Goal: Information Seeking & Learning: Get advice/opinions

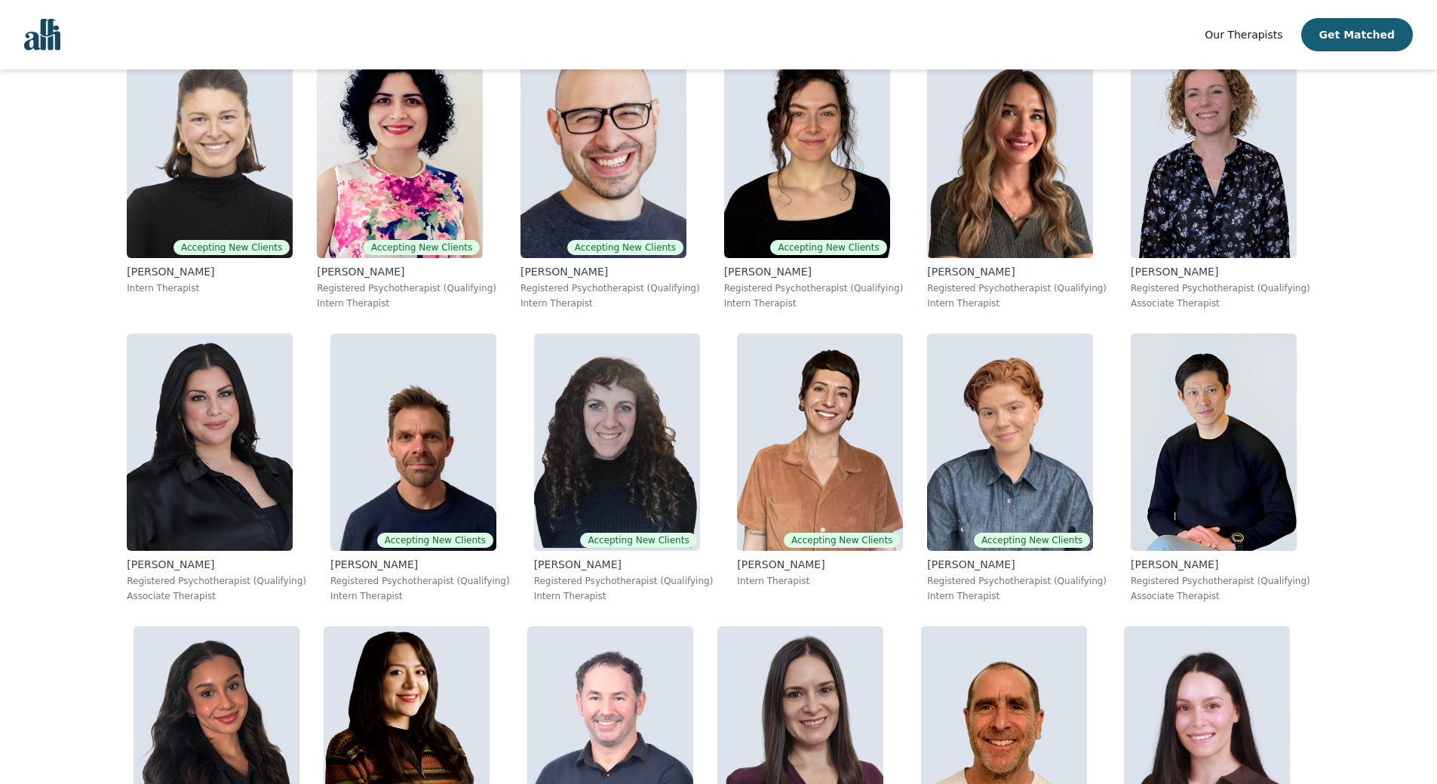
scroll to position [2113, 0]
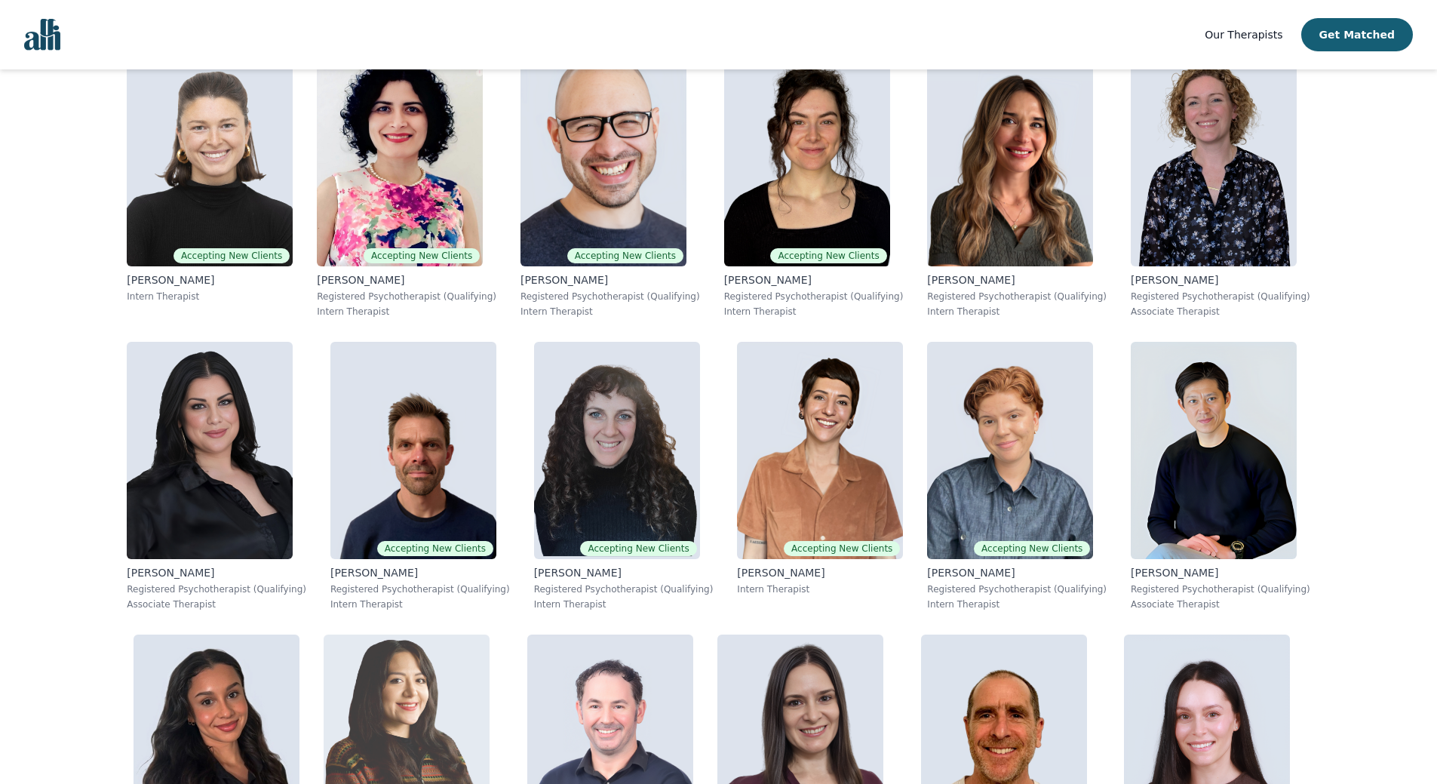
click at [324, 635] on img at bounding box center [407, 743] width 166 height 217
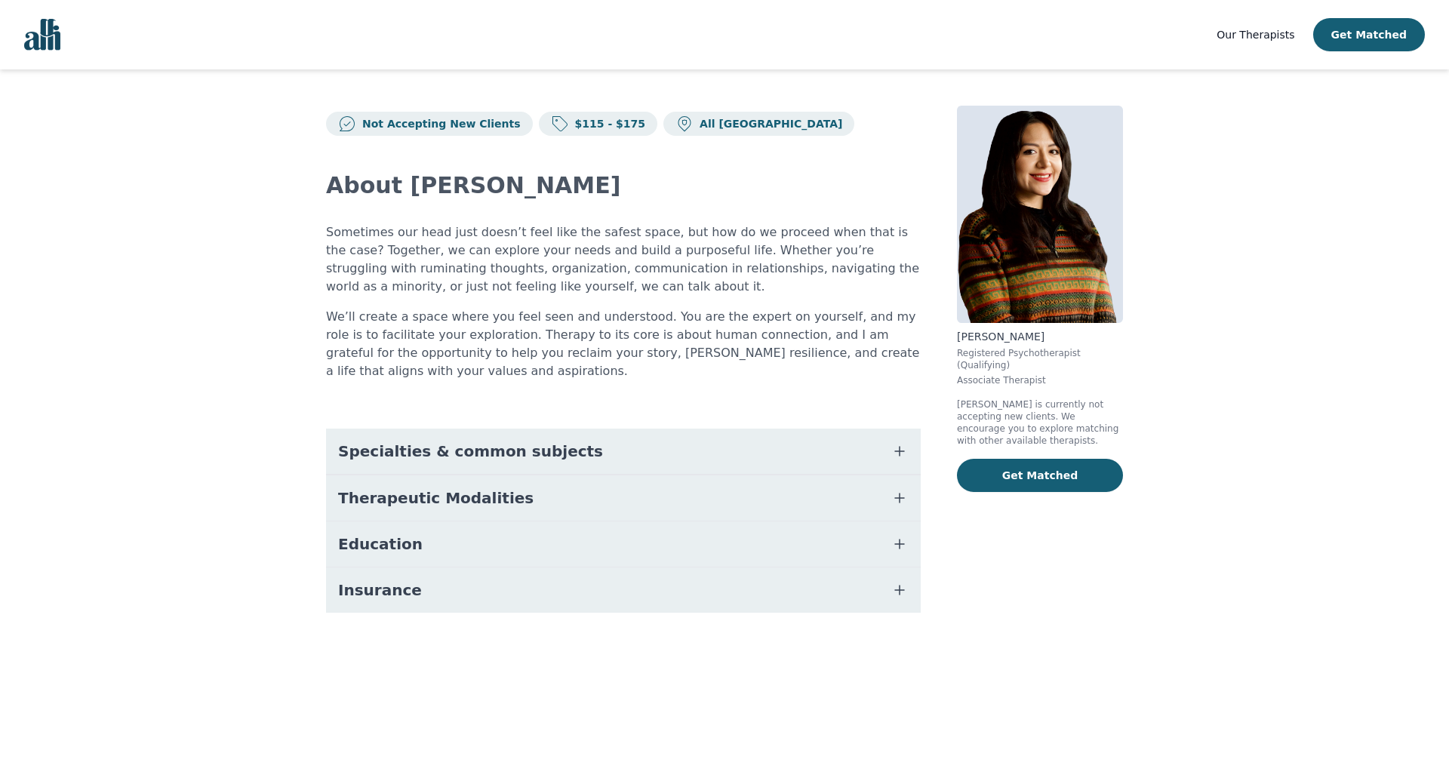
click at [464, 429] on button "Specialties & common subjects" at bounding box center [623, 451] width 595 height 45
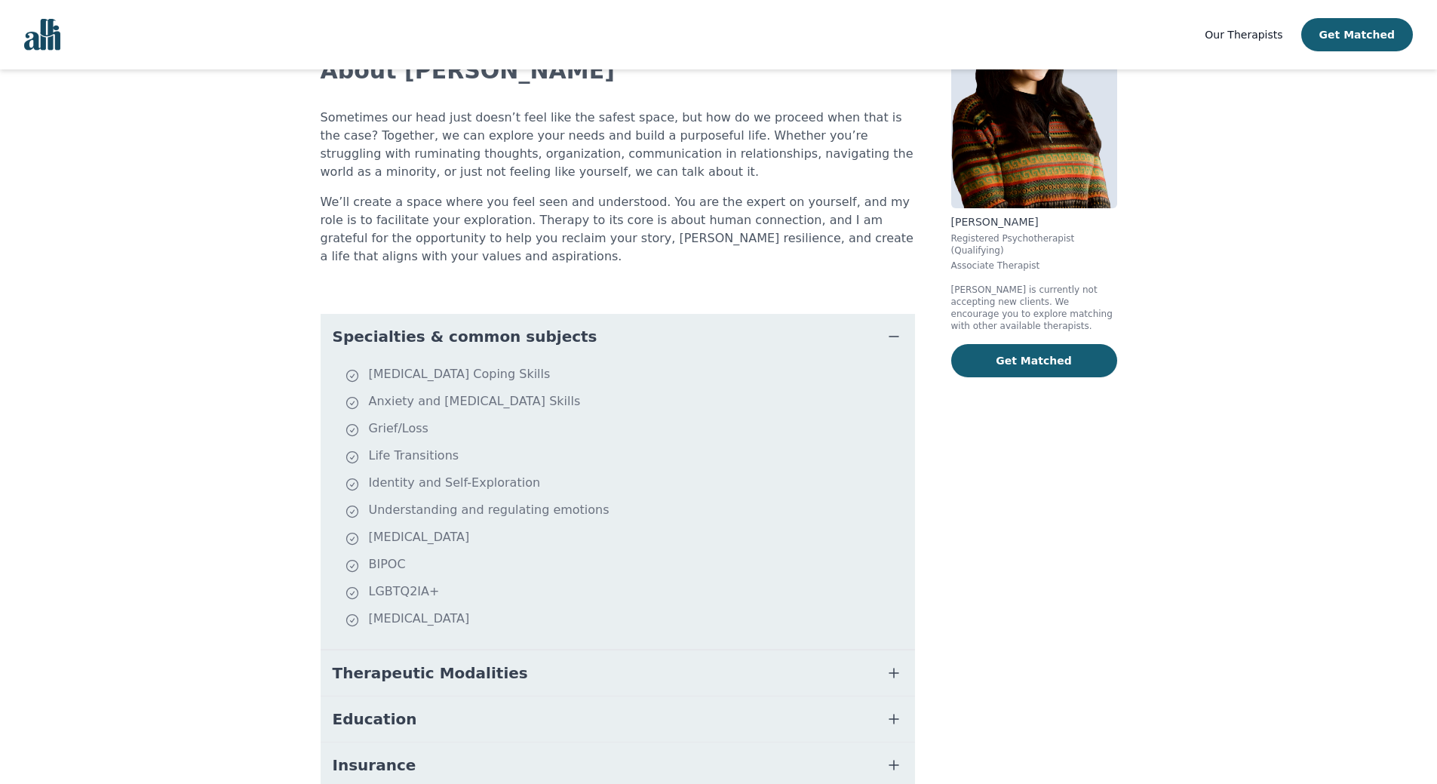
scroll to position [173, 0]
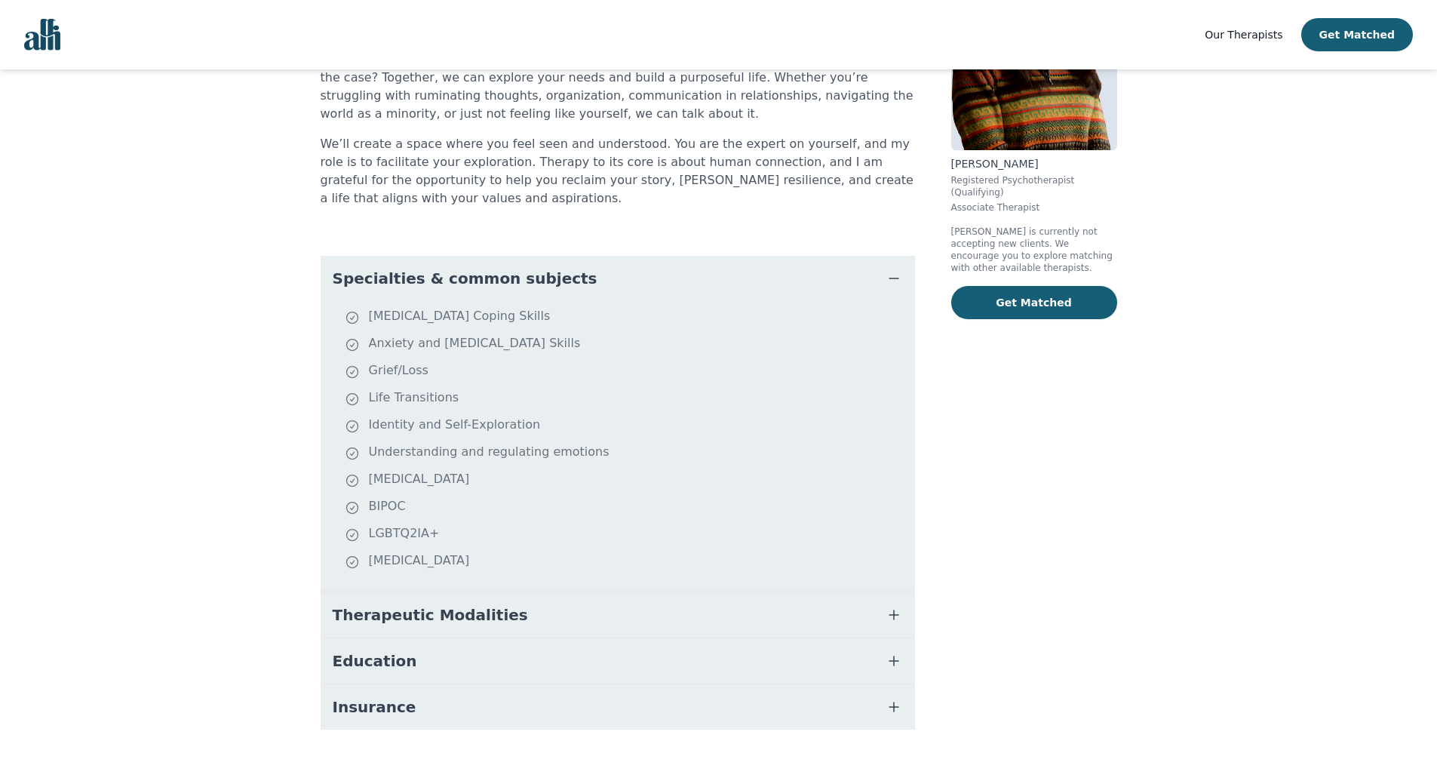
click at [550, 596] on button "Therapeutic Modalities" at bounding box center [618, 614] width 595 height 45
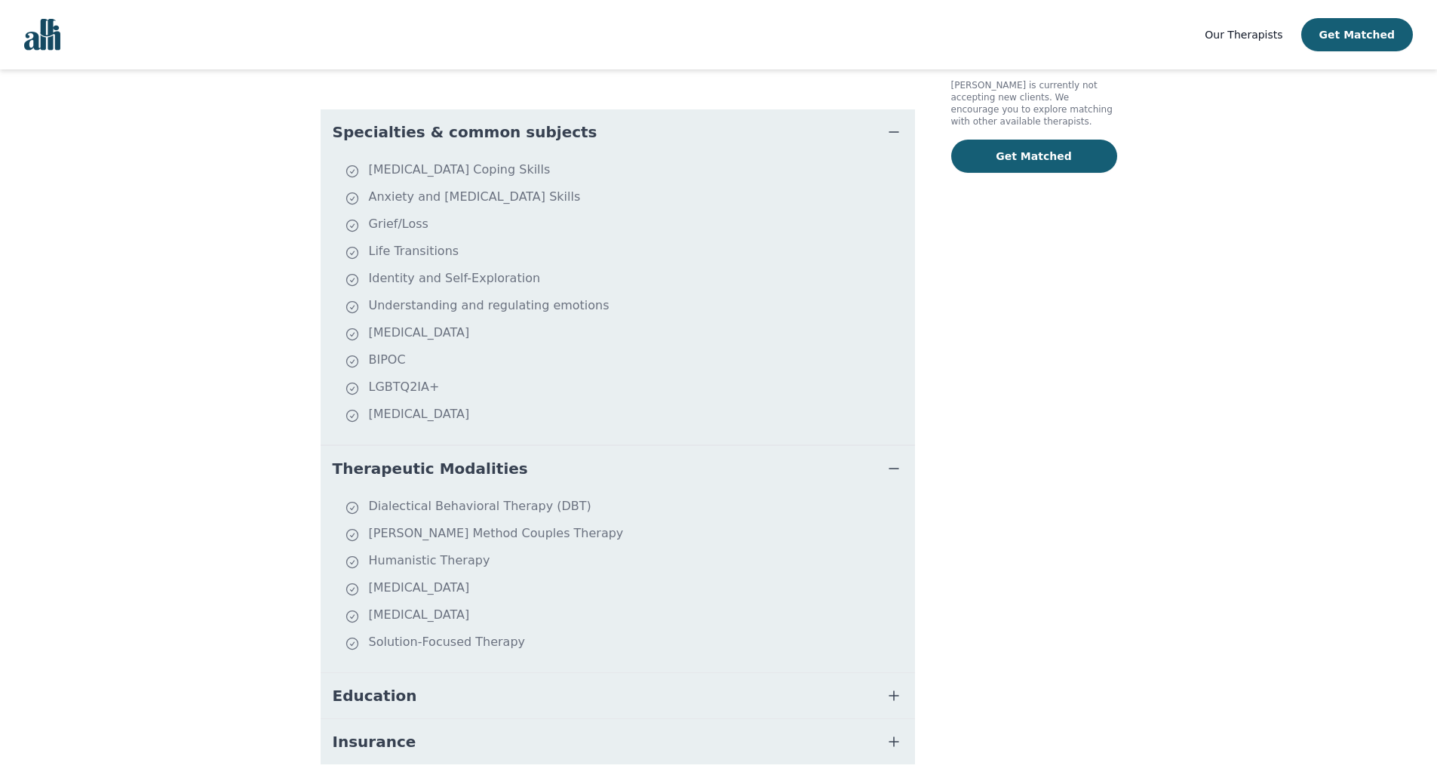
scroll to position [324, 0]
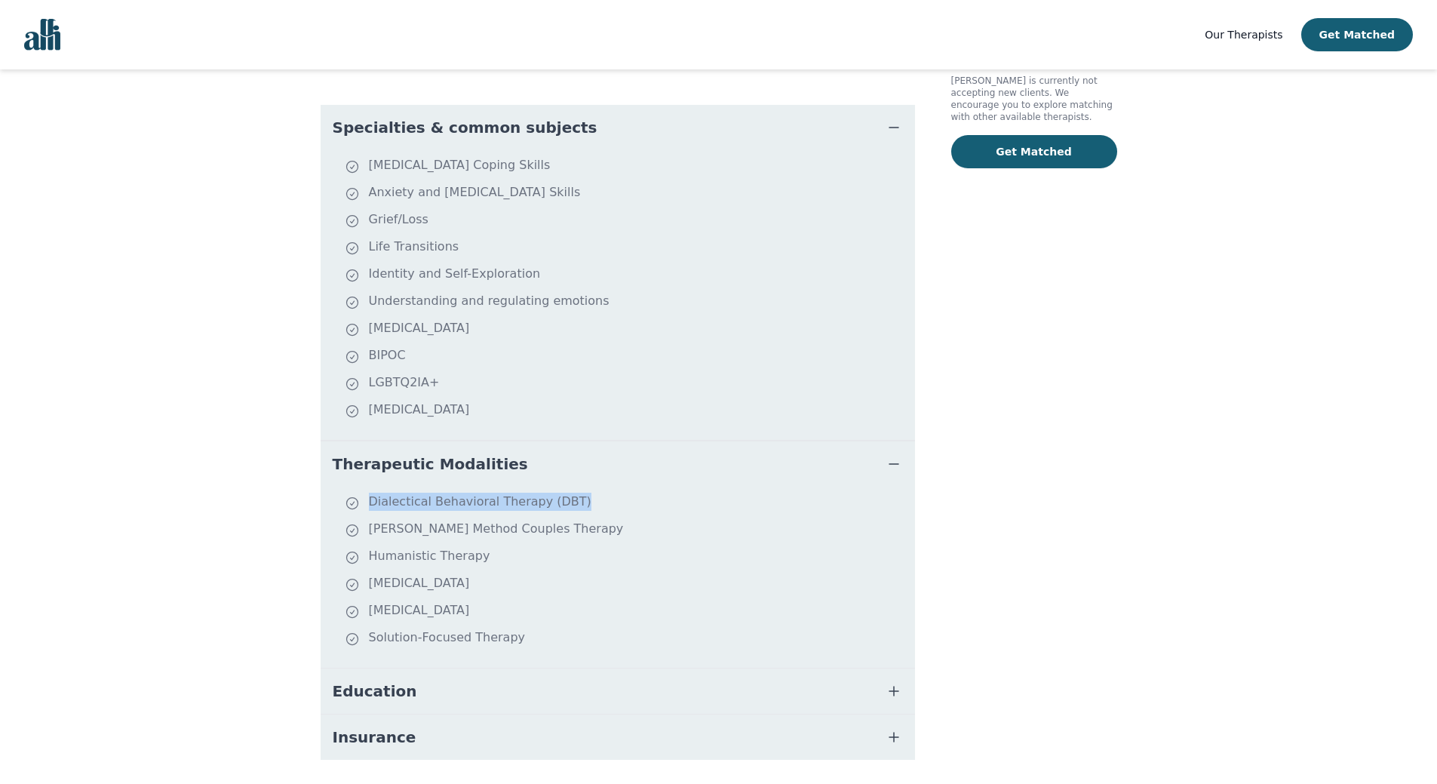
drag, startPoint x: 587, startPoint y: 489, endPoint x: 567, endPoint y: 509, distance: 28.3
click at [567, 509] on ul "Dialectical Behavioral Therapy (DBT) [PERSON_NAME] Method Couples Therapy Human…" at bounding box center [618, 577] width 583 height 169
click at [1167, 236] on main "Not Accepting New Clients $115 - $175 All Canada About [PERSON_NAME] Sometimes …" at bounding box center [718, 289] width 1437 height 1087
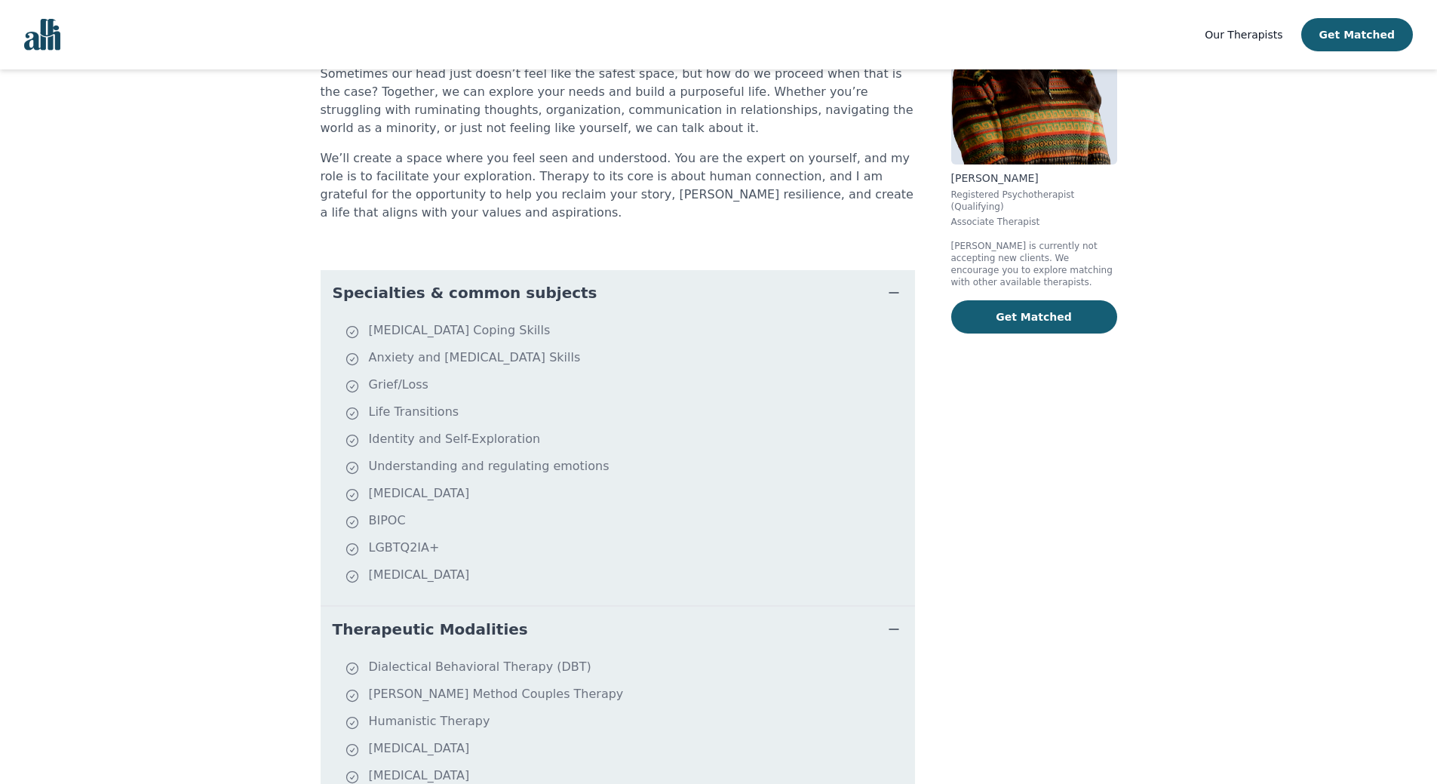
scroll to position [0, 0]
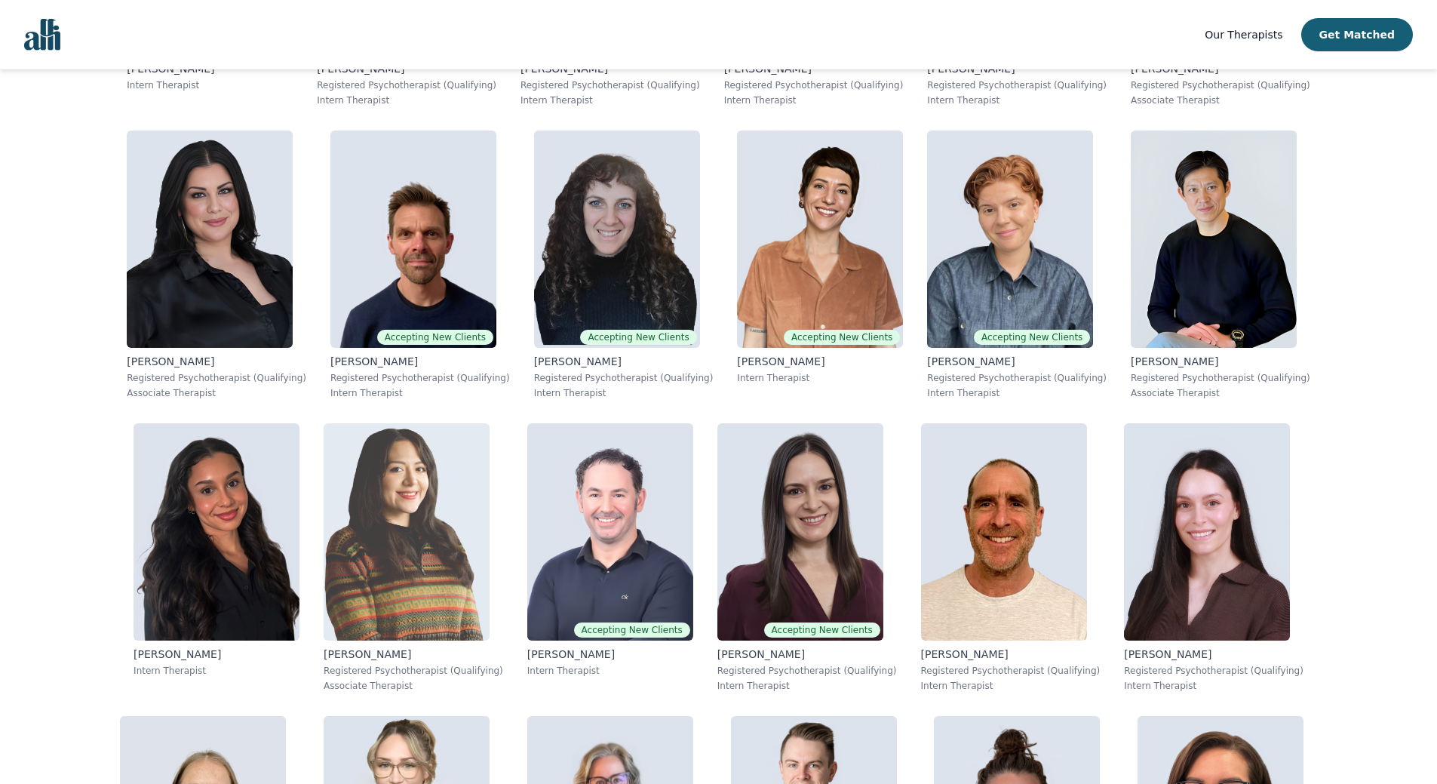
scroll to position [2089, 0]
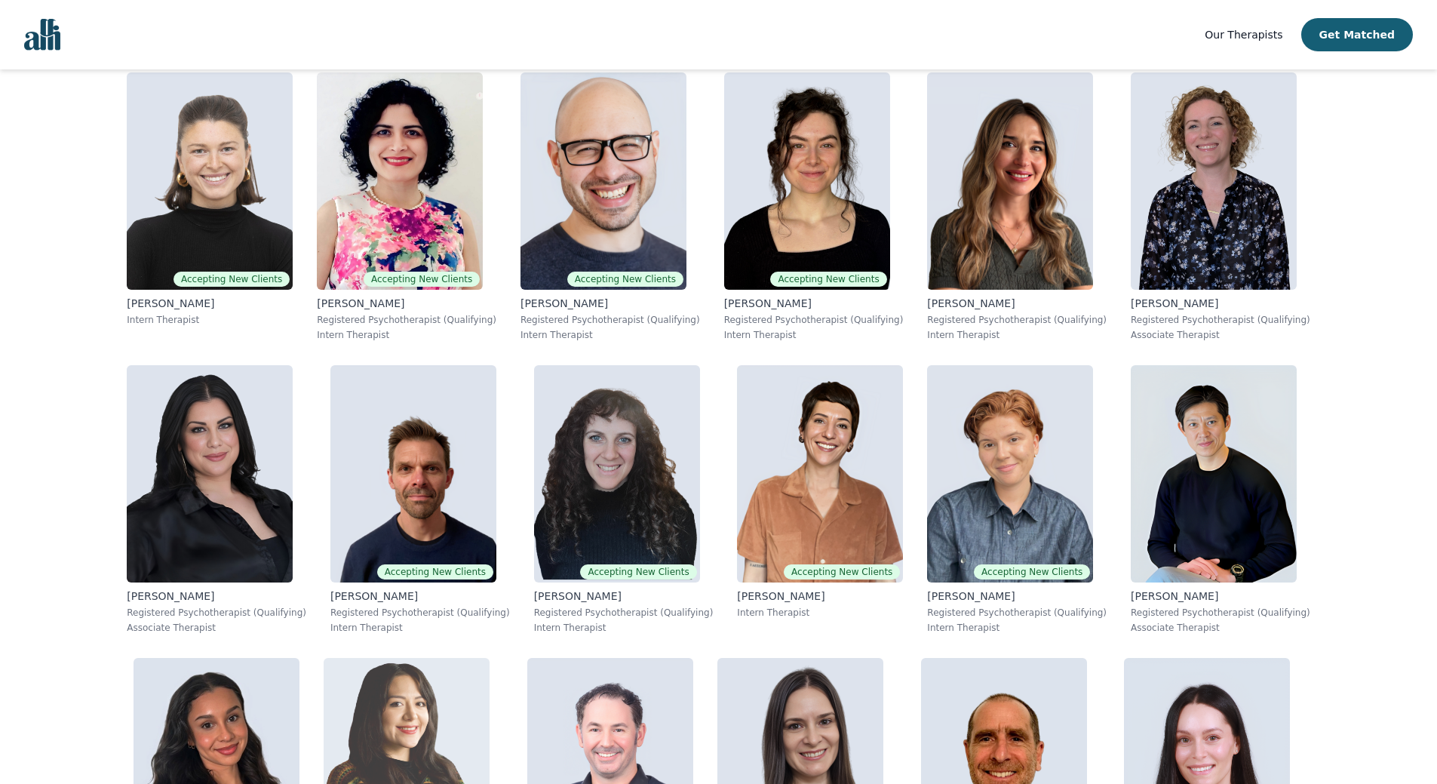
click at [324, 658] on img at bounding box center [407, 766] width 166 height 217
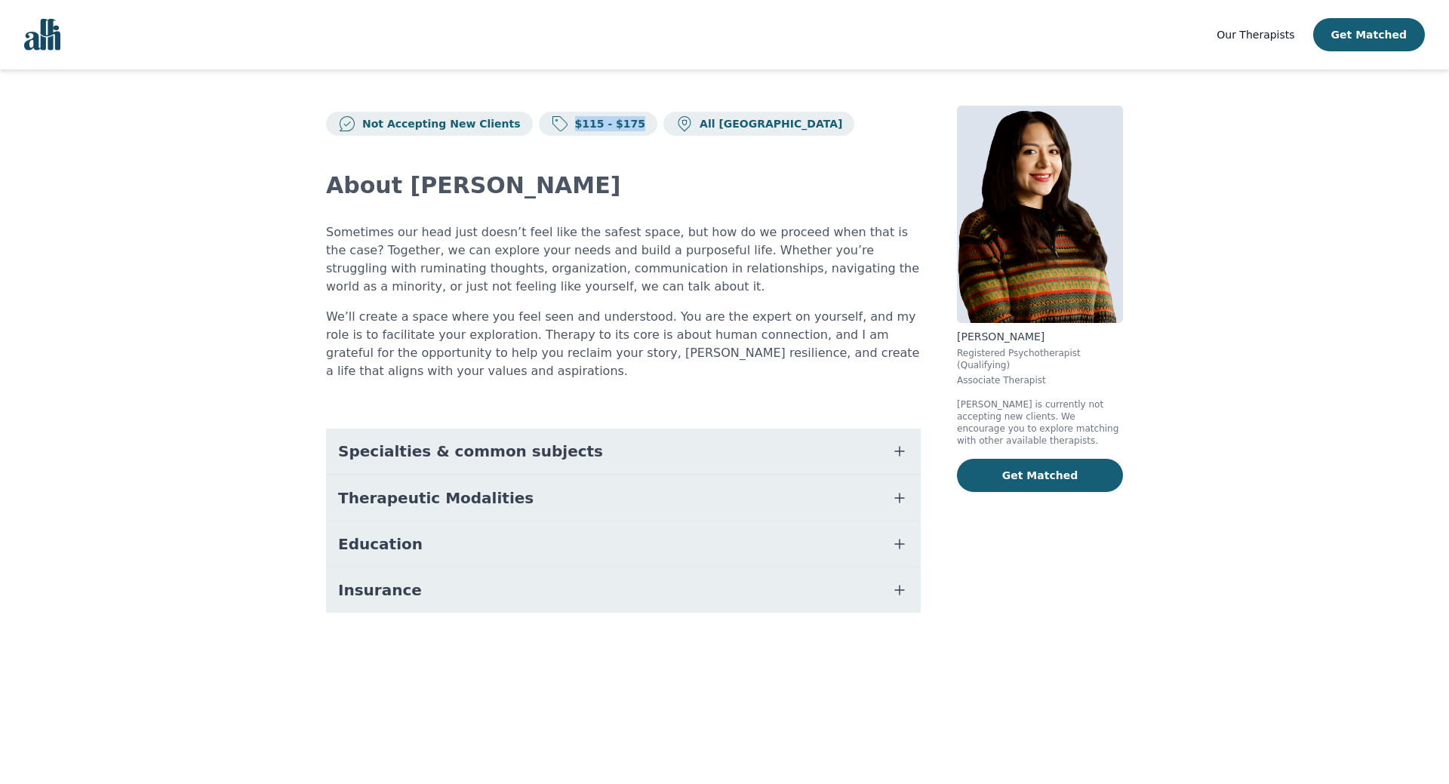
drag, startPoint x: 597, startPoint y: 121, endPoint x: 531, endPoint y: 120, distance: 65.7
click at [539, 120] on div "$115 - $175" at bounding box center [598, 124] width 119 height 24
click at [662, 287] on p "Sometimes our head just doesn’t feel like the safest space, but how do we proce…" at bounding box center [623, 259] width 595 height 72
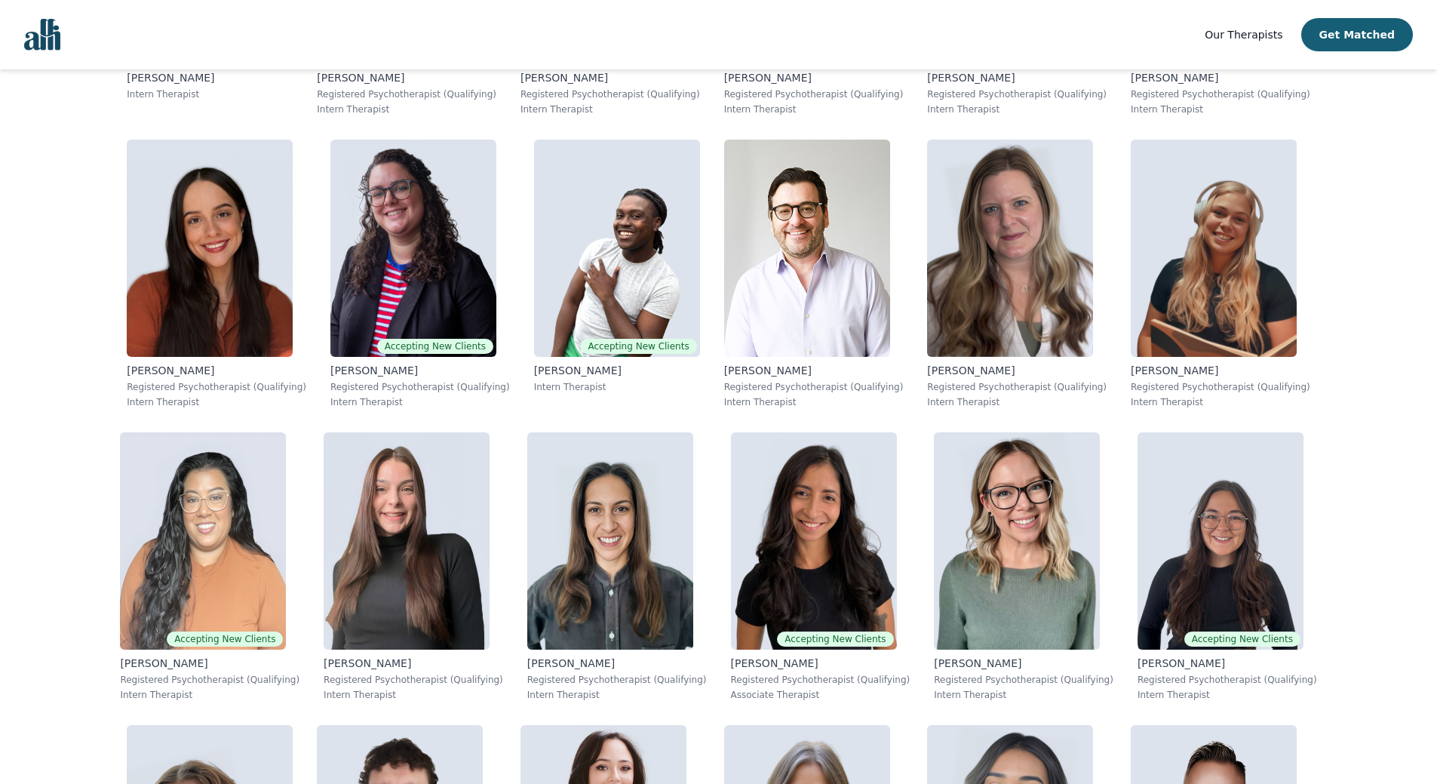
scroll to position [6416, 0]
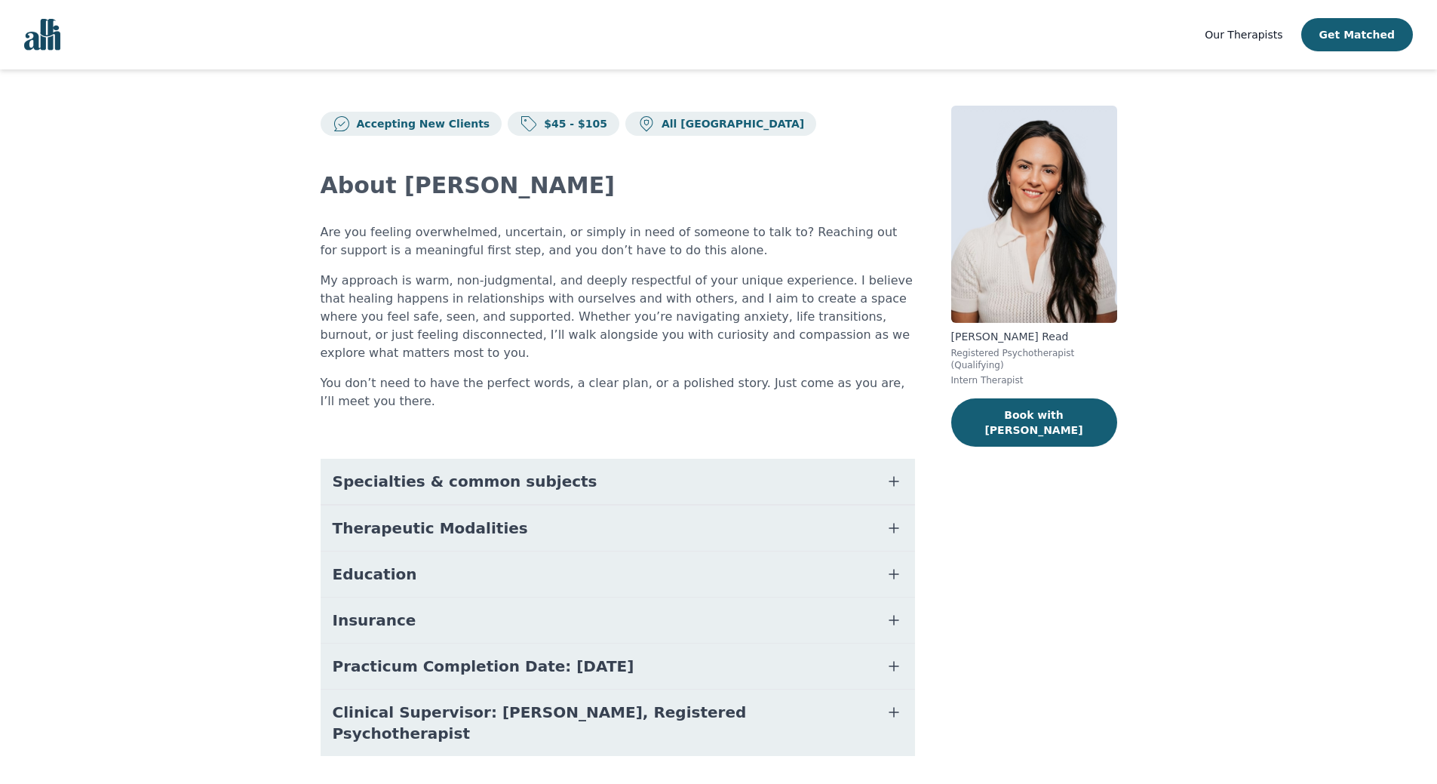
click at [668, 463] on button "Specialties & common subjects" at bounding box center [618, 481] width 595 height 45
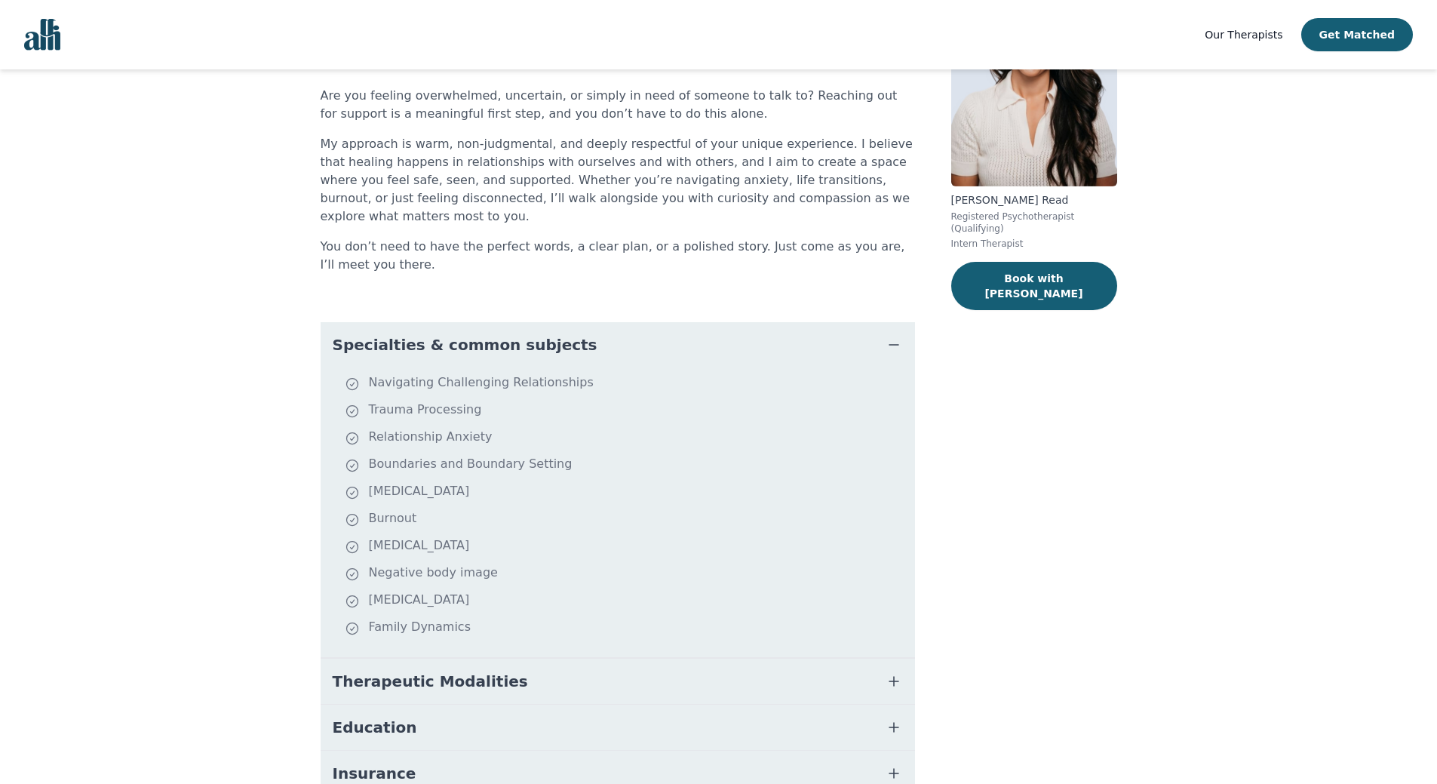
scroll to position [151, 0]
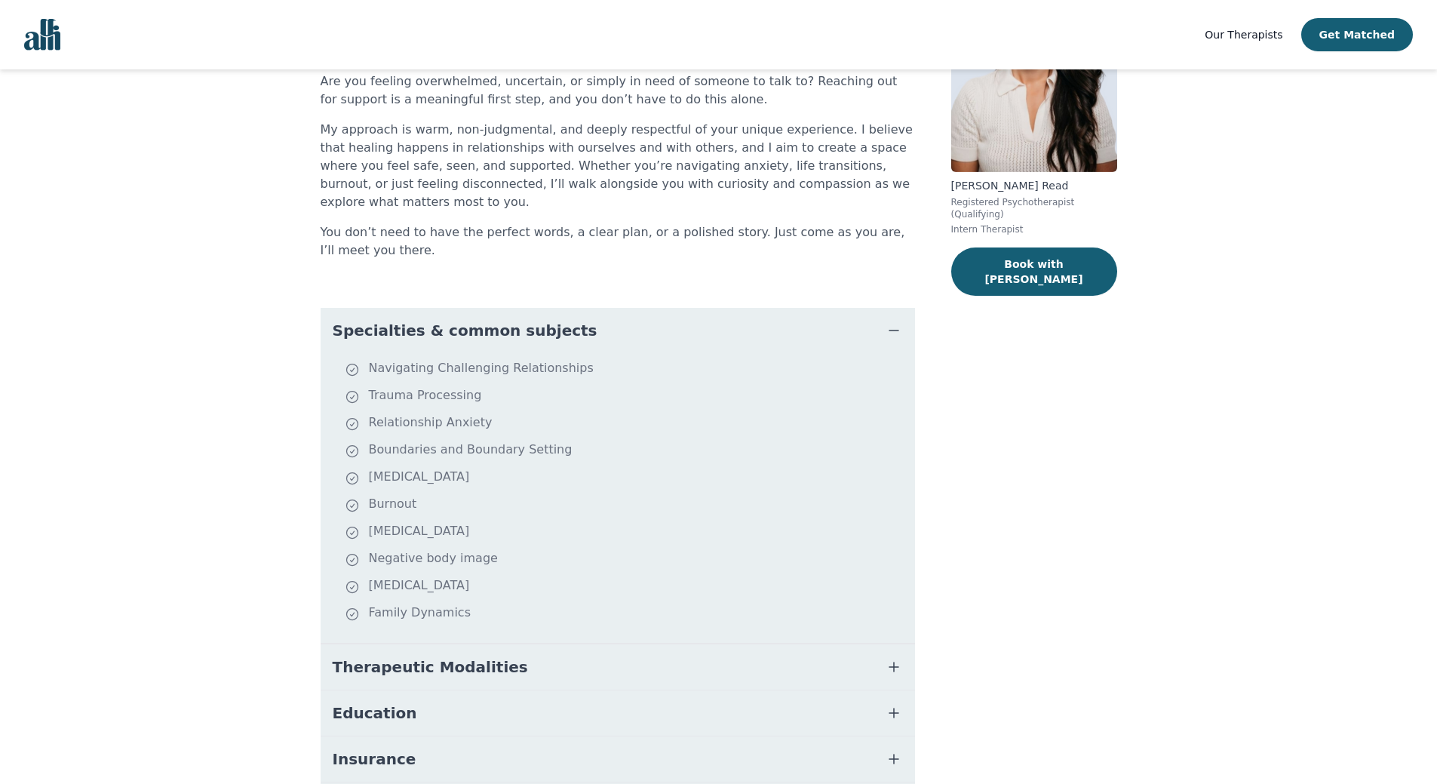
click at [755, 308] on button "Specialties & common subjects" at bounding box center [618, 330] width 595 height 45
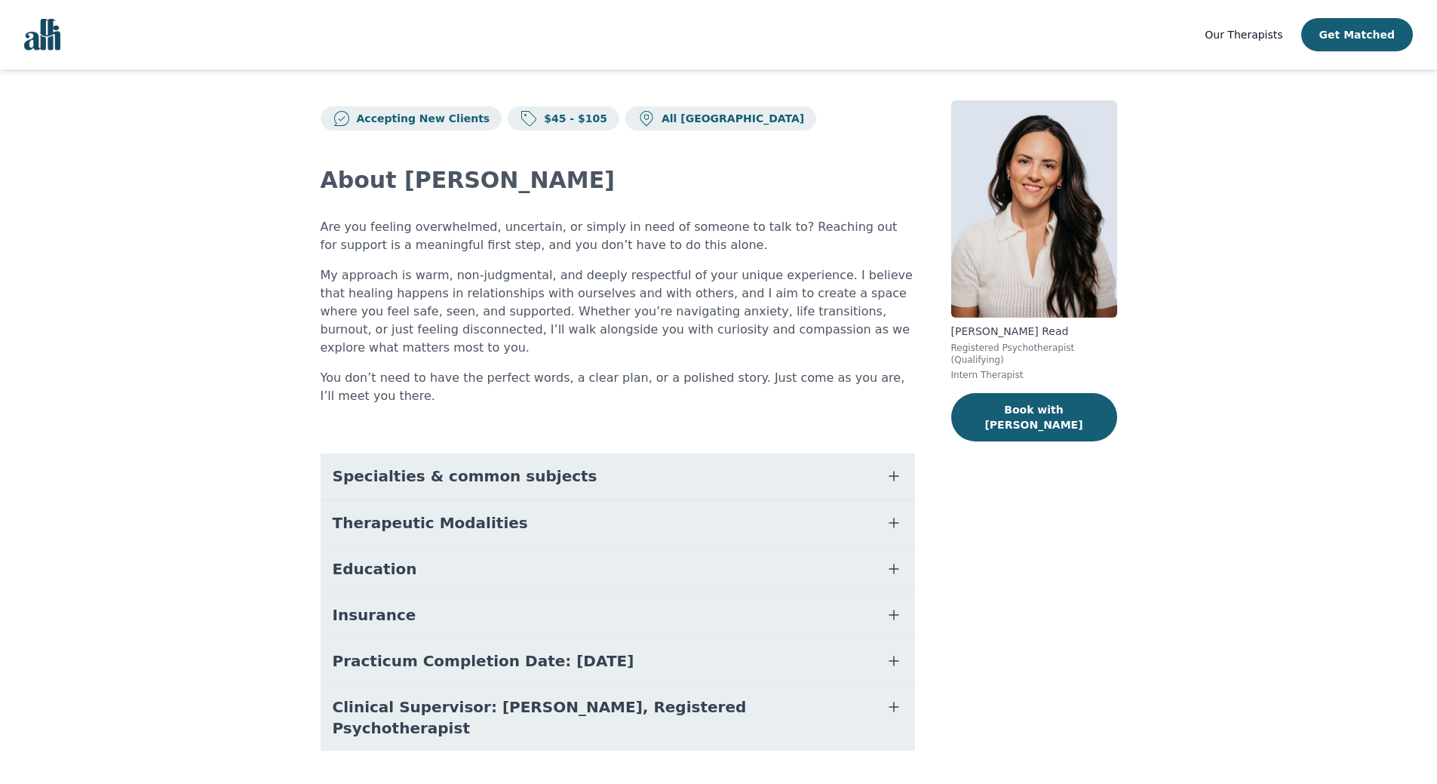
click at [478, 512] on span "Therapeutic Modalities" at bounding box center [430, 522] width 195 height 21
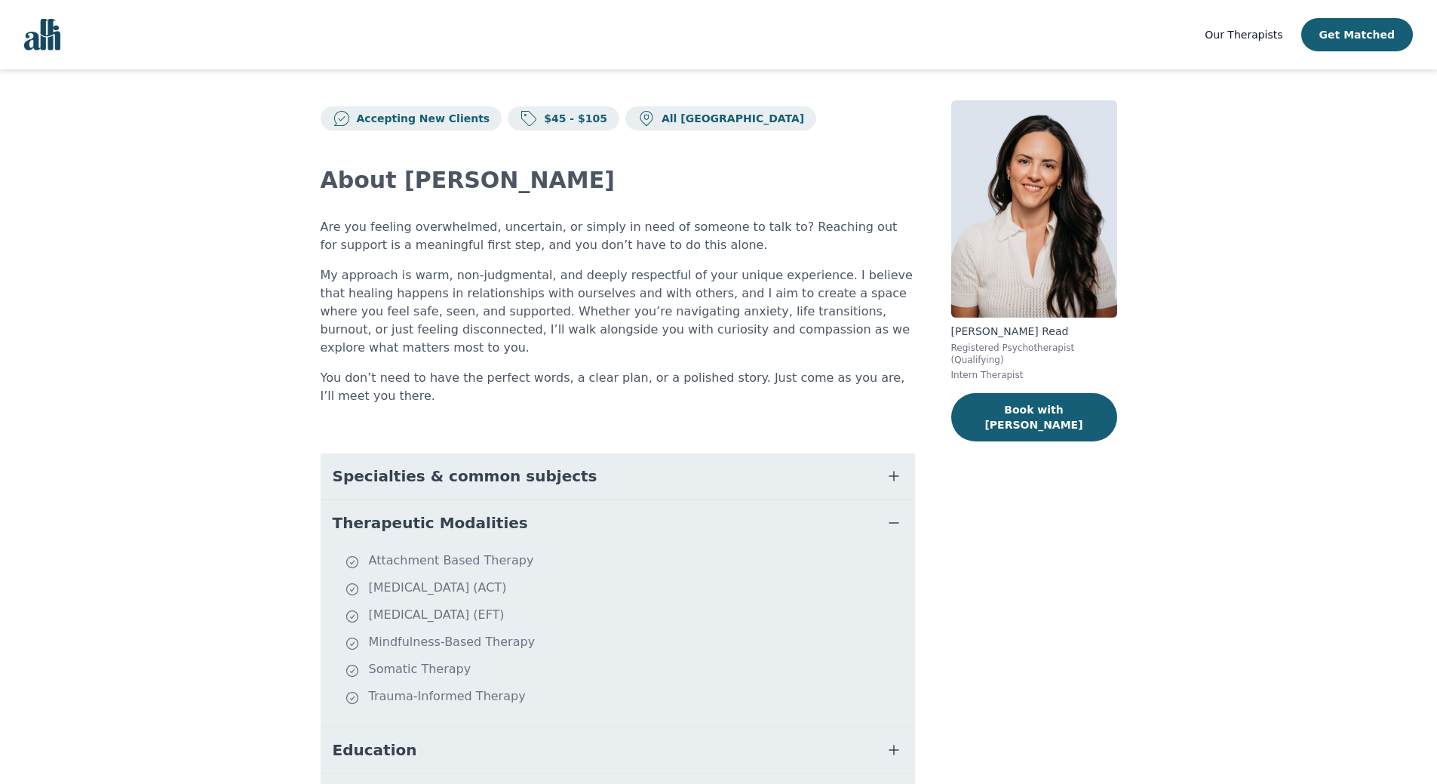
click at [486, 512] on span "Therapeutic Modalities" at bounding box center [430, 522] width 195 height 21
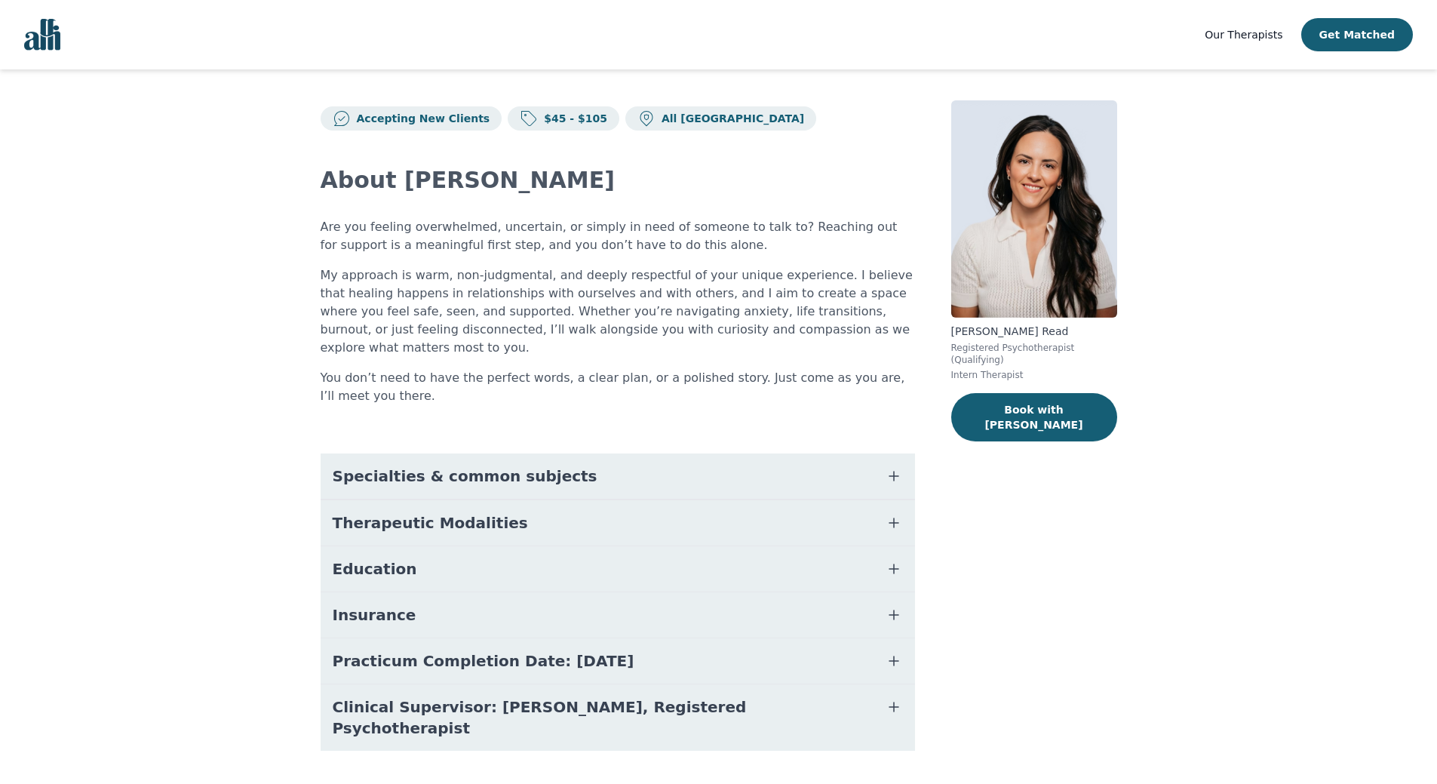
click at [456, 564] on button "Education" at bounding box center [618, 568] width 595 height 45
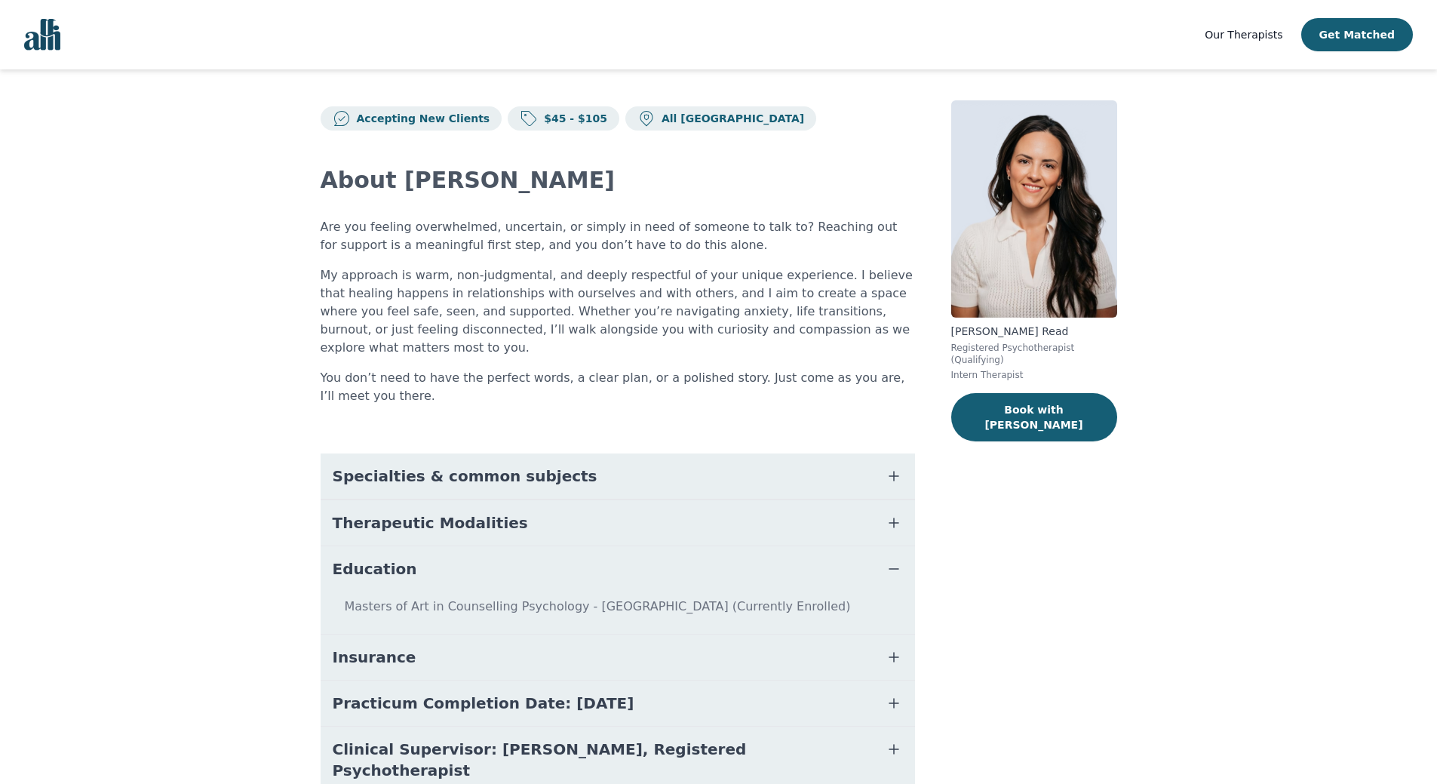
click at [628, 546] on button "Education" at bounding box center [618, 568] width 595 height 45
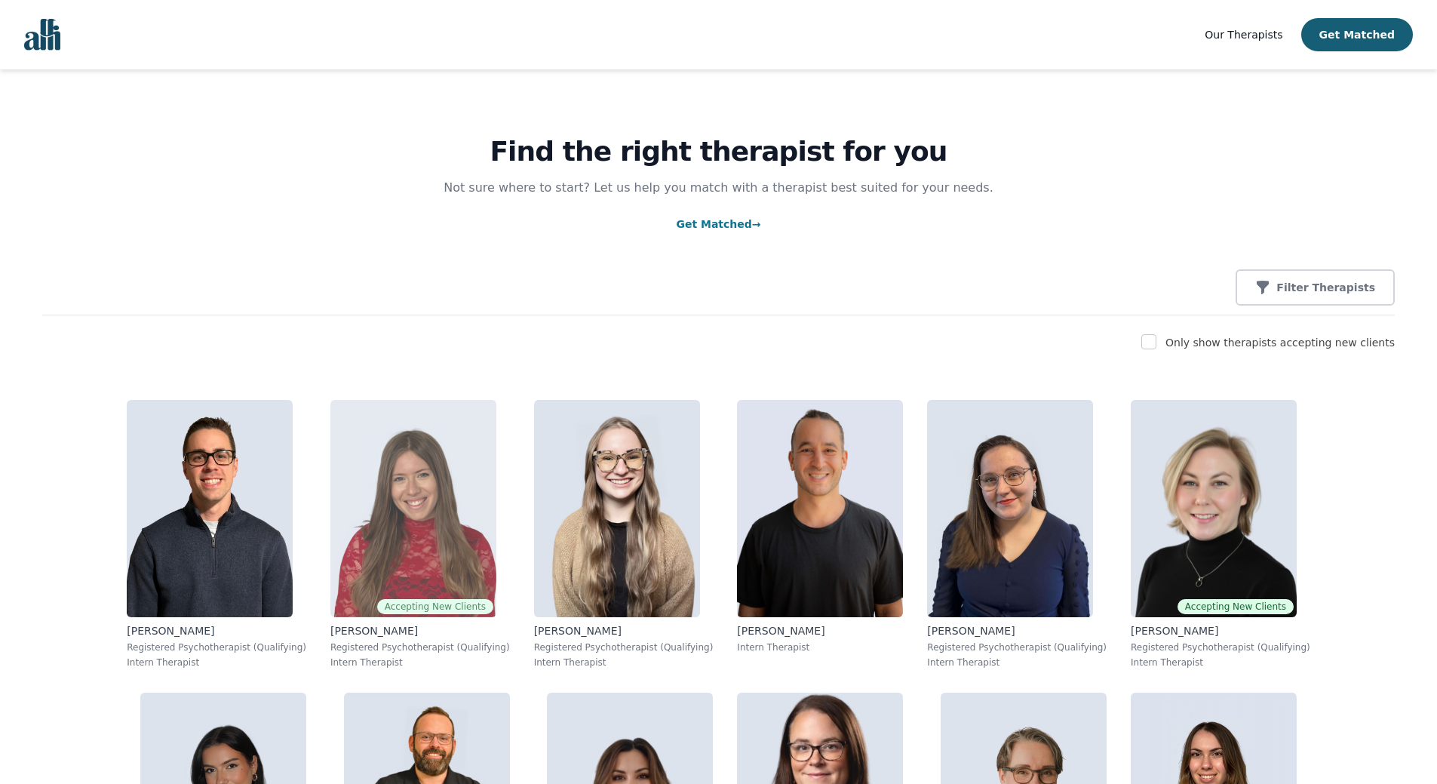
click at [359, 532] on img at bounding box center [414, 508] width 166 height 217
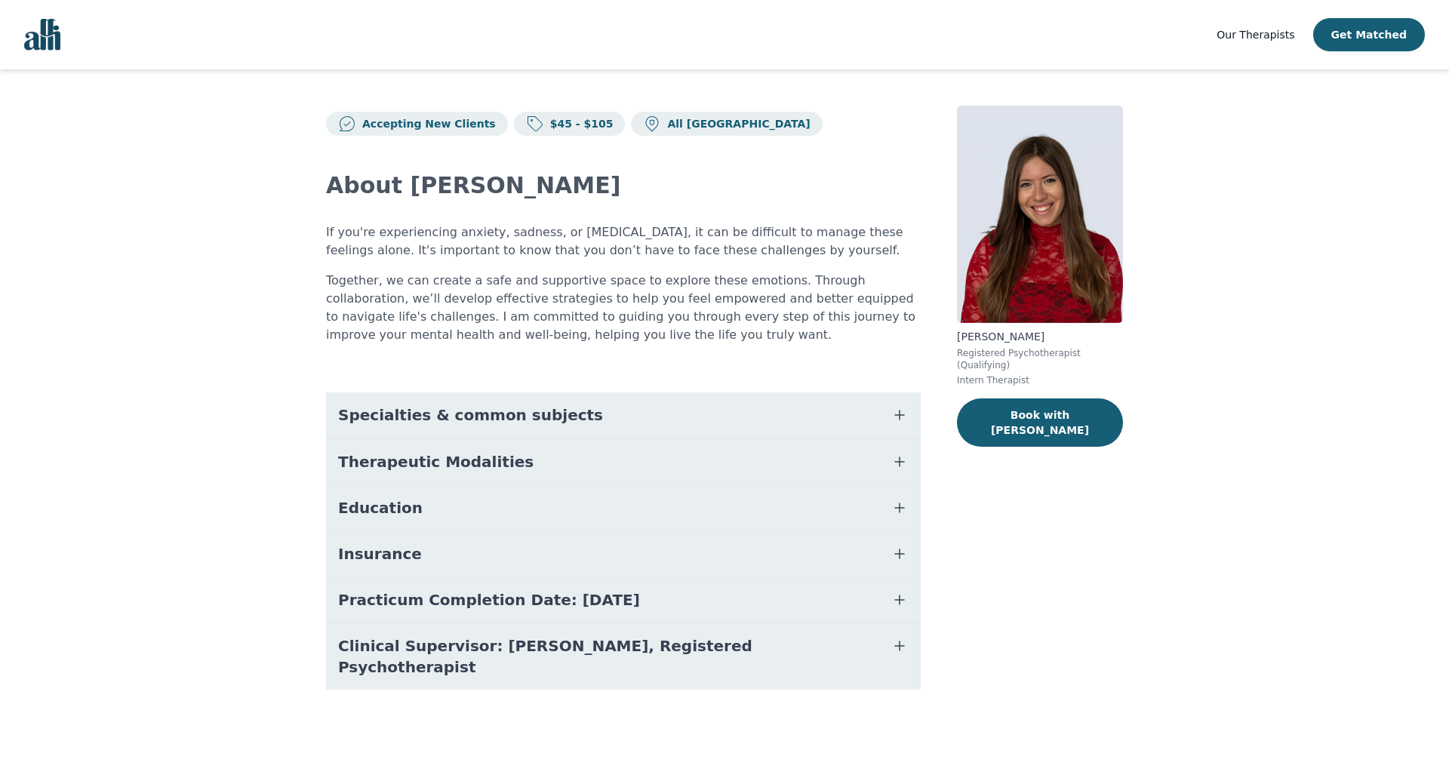
click at [580, 555] on button "Insurance" at bounding box center [623, 553] width 595 height 45
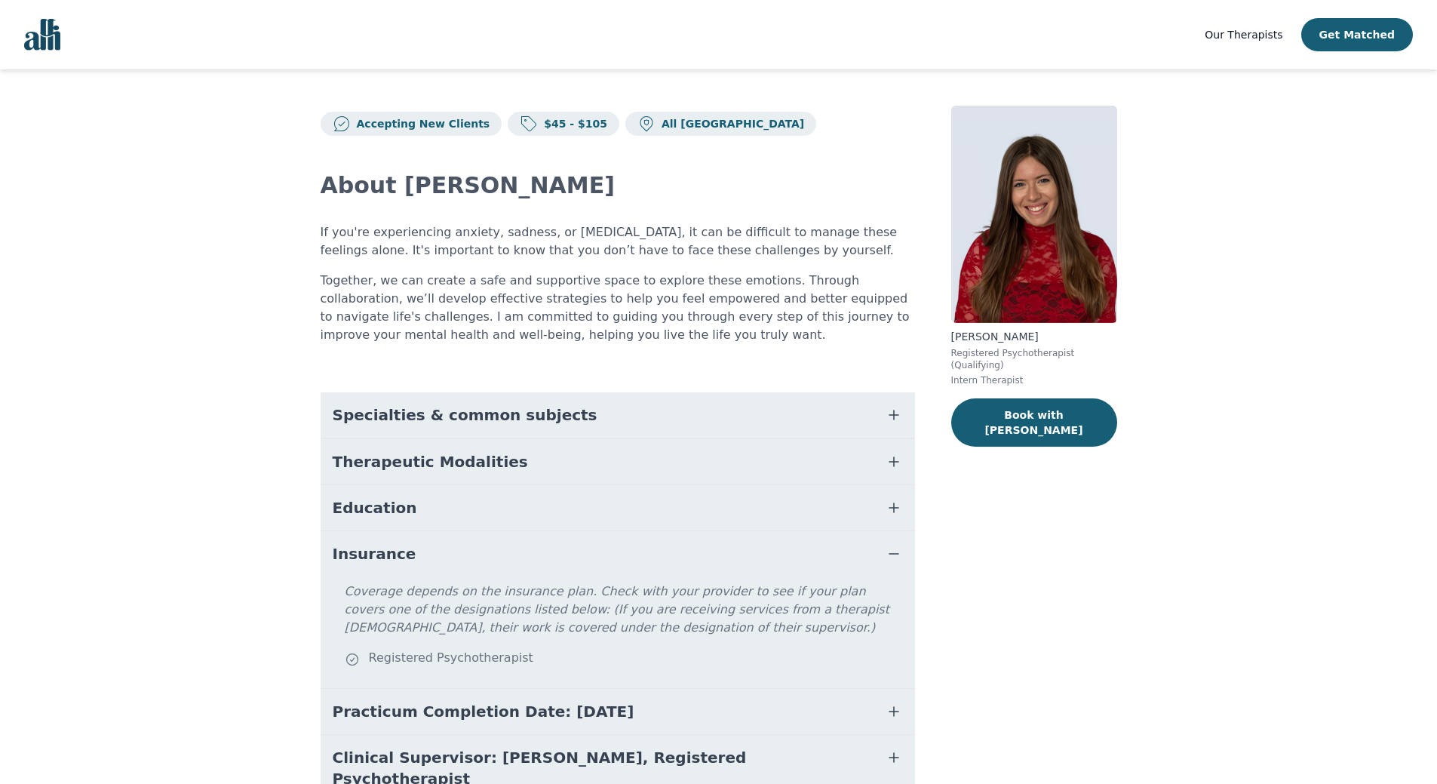
click at [580, 555] on button "Insurance" at bounding box center [618, 553] width 595 height 45
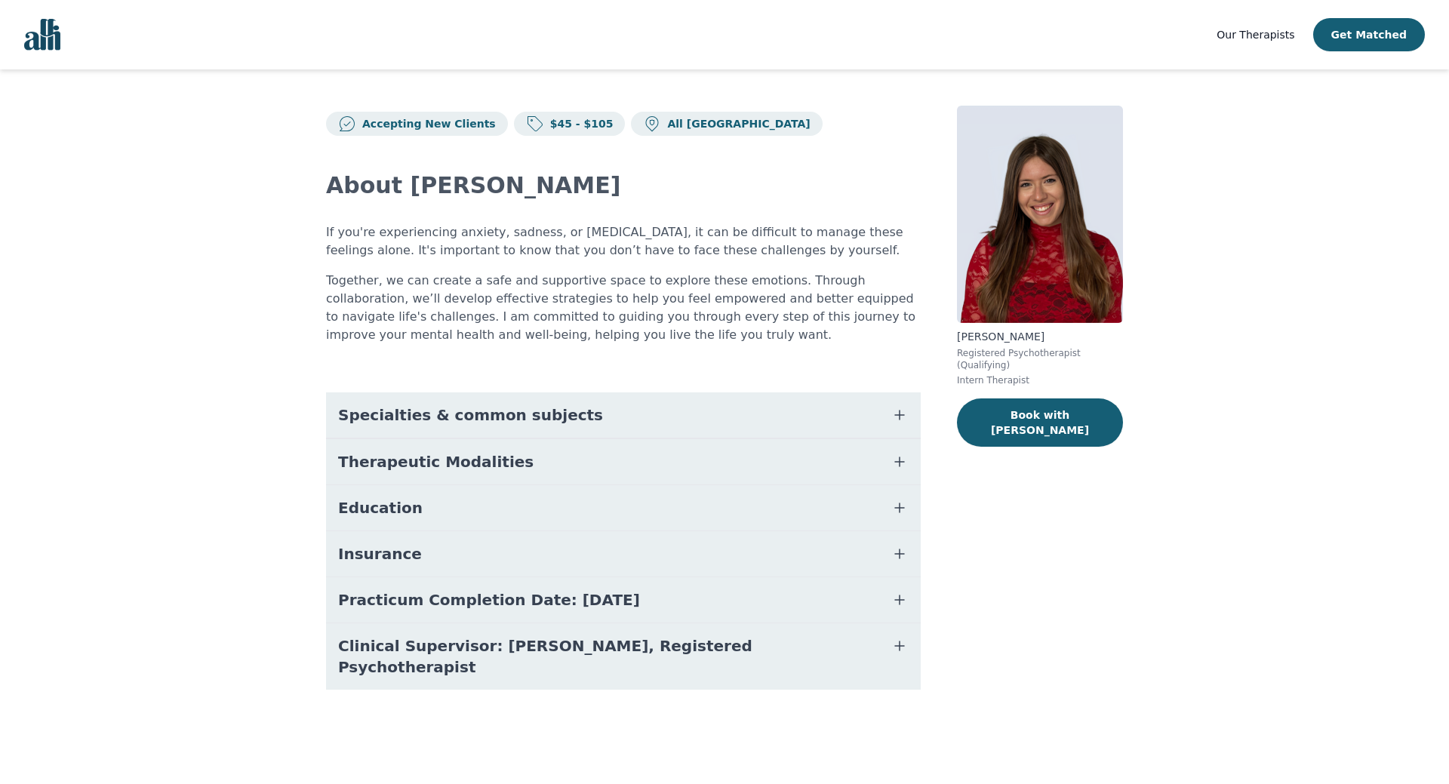
click at [441, 506] on button "Education" at bounding box center [623, 507] width 595 height 45
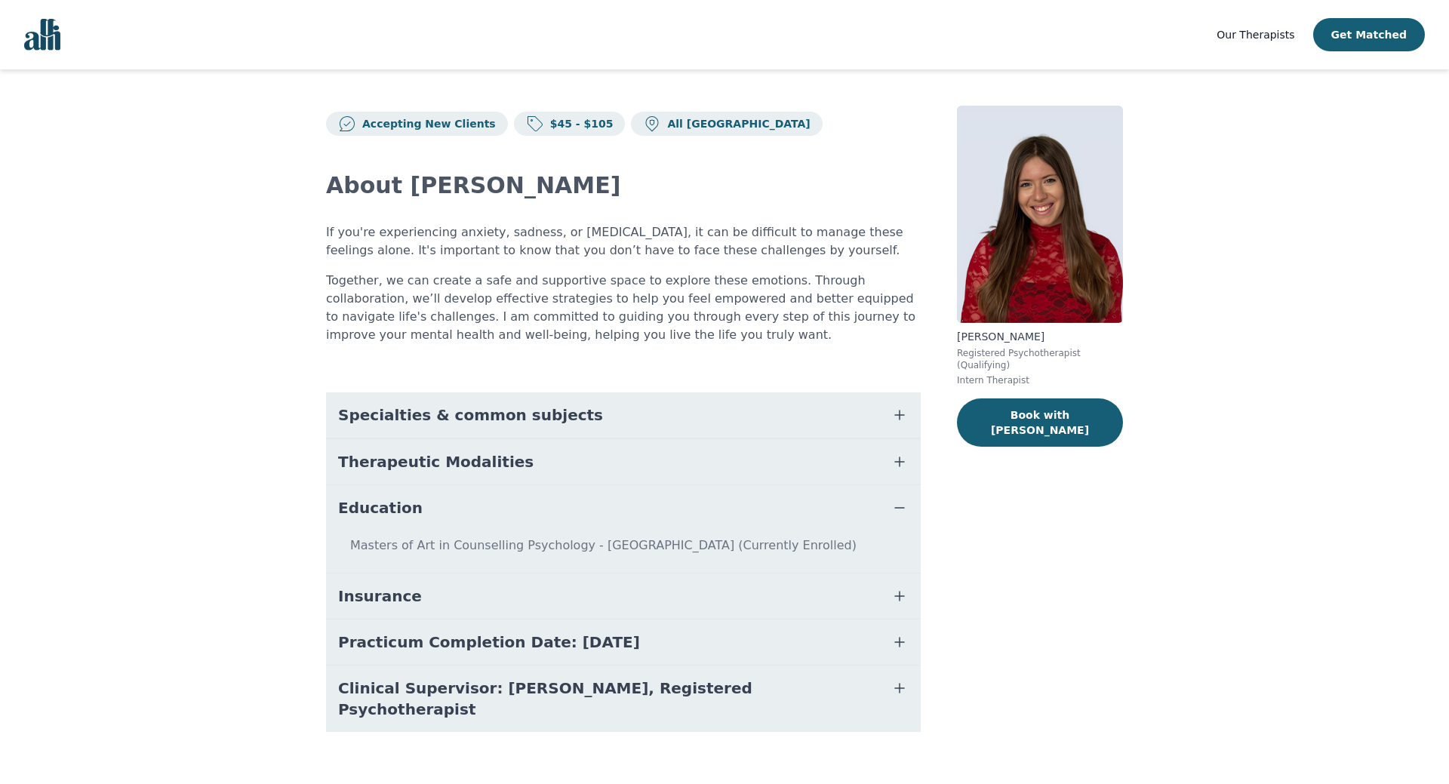
click at [441, 506] on button "Education" at bounding box center [623, 507] width 595 height 45
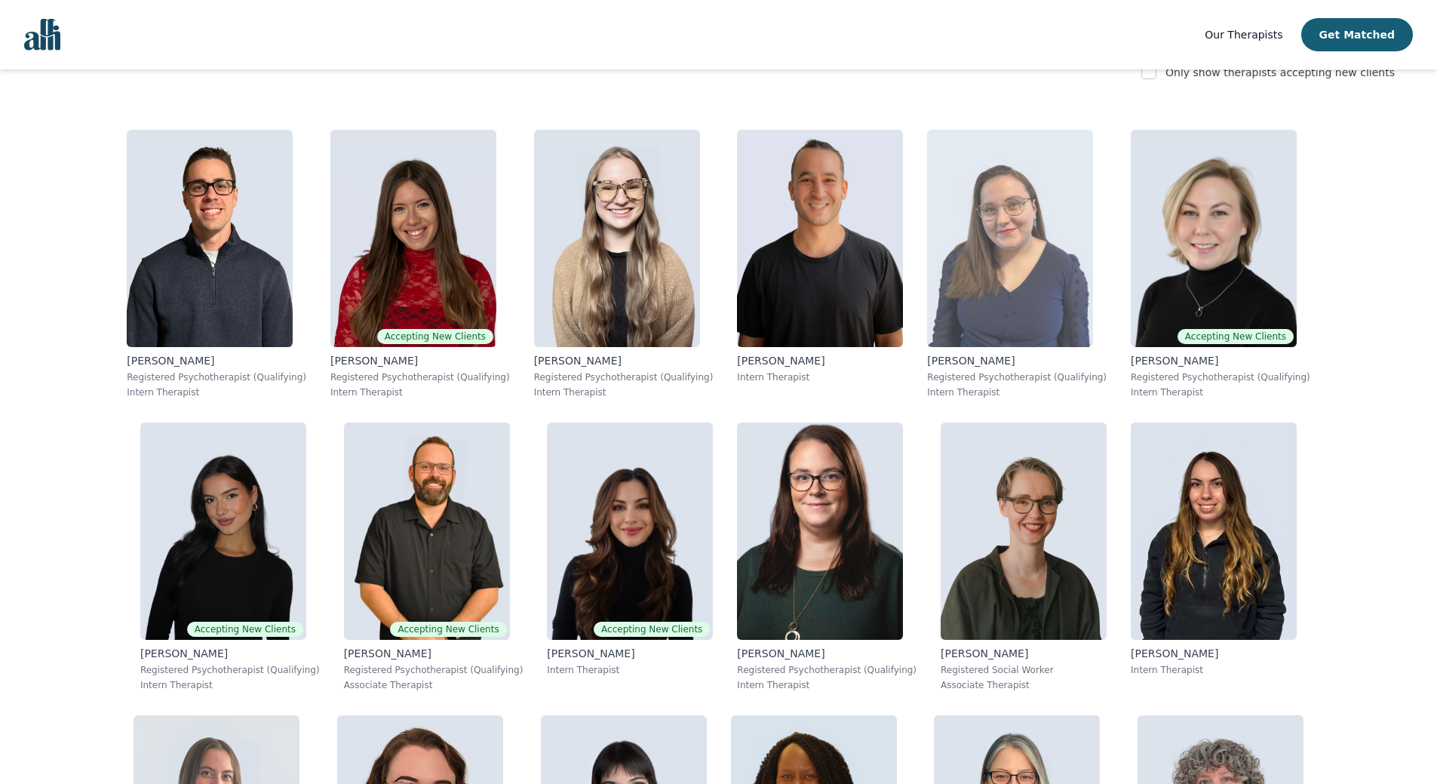
scroll to position [302, 0]
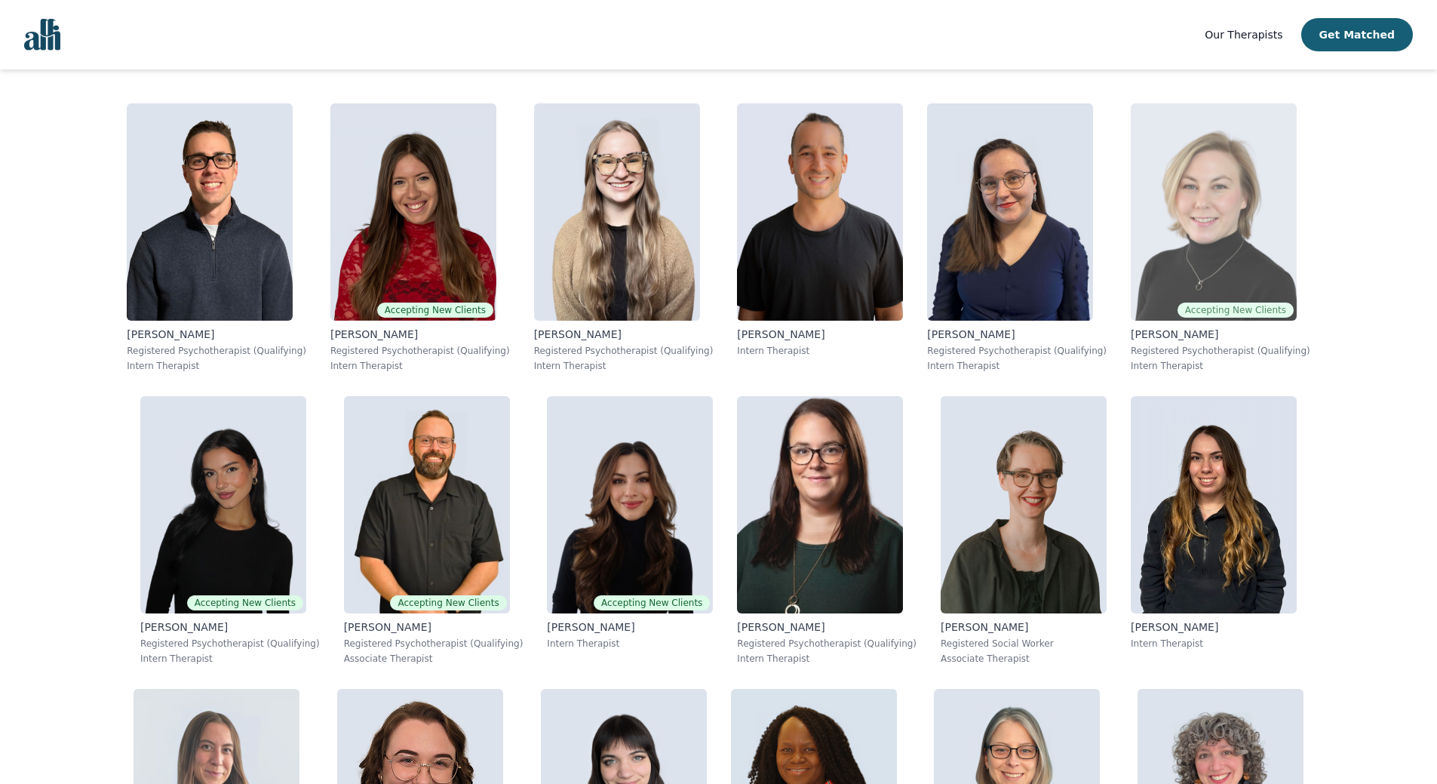
click at [1133, 251] on img at bounding box center [1214, 211] width 166 height 217
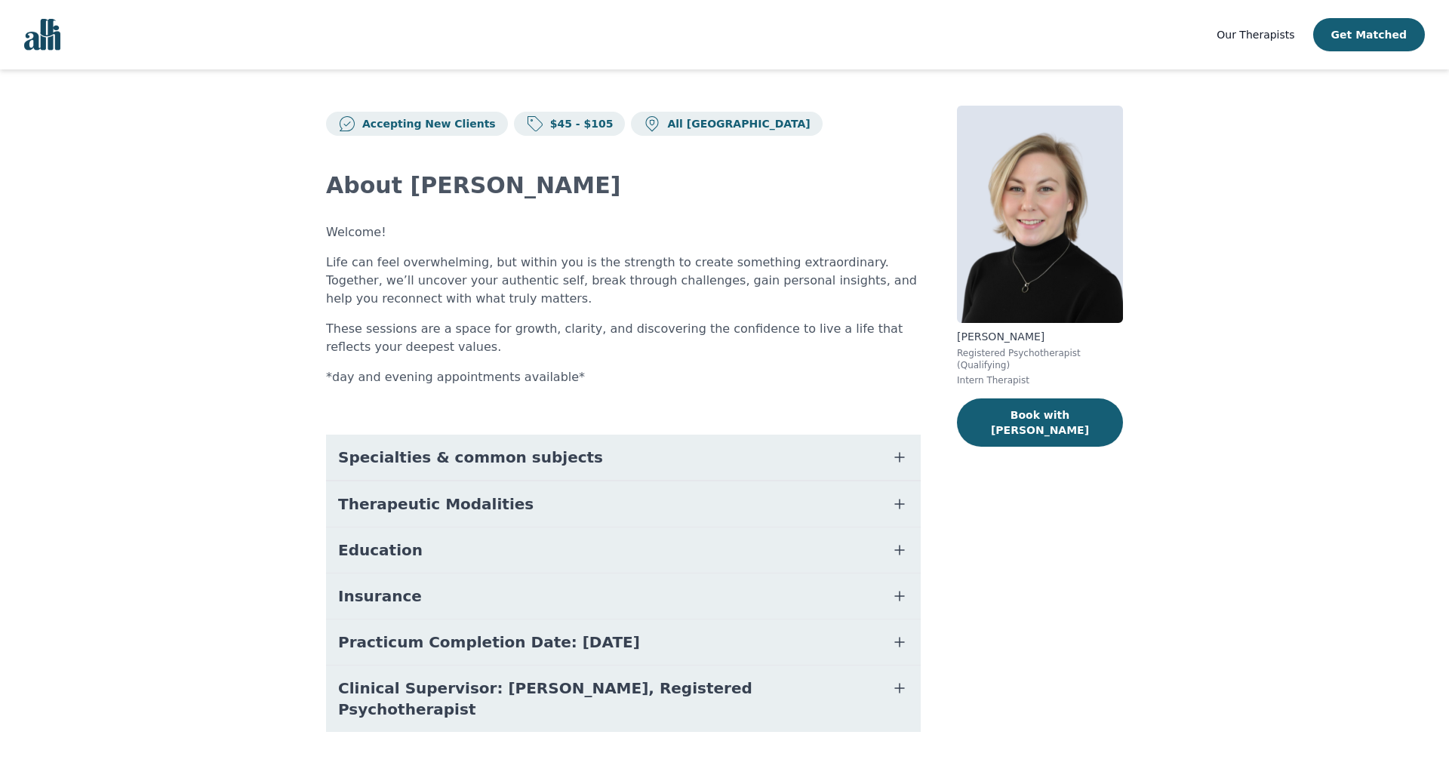
click at [418, 555] on button "Education" at bounding box center [623, 549] width 595 height 45
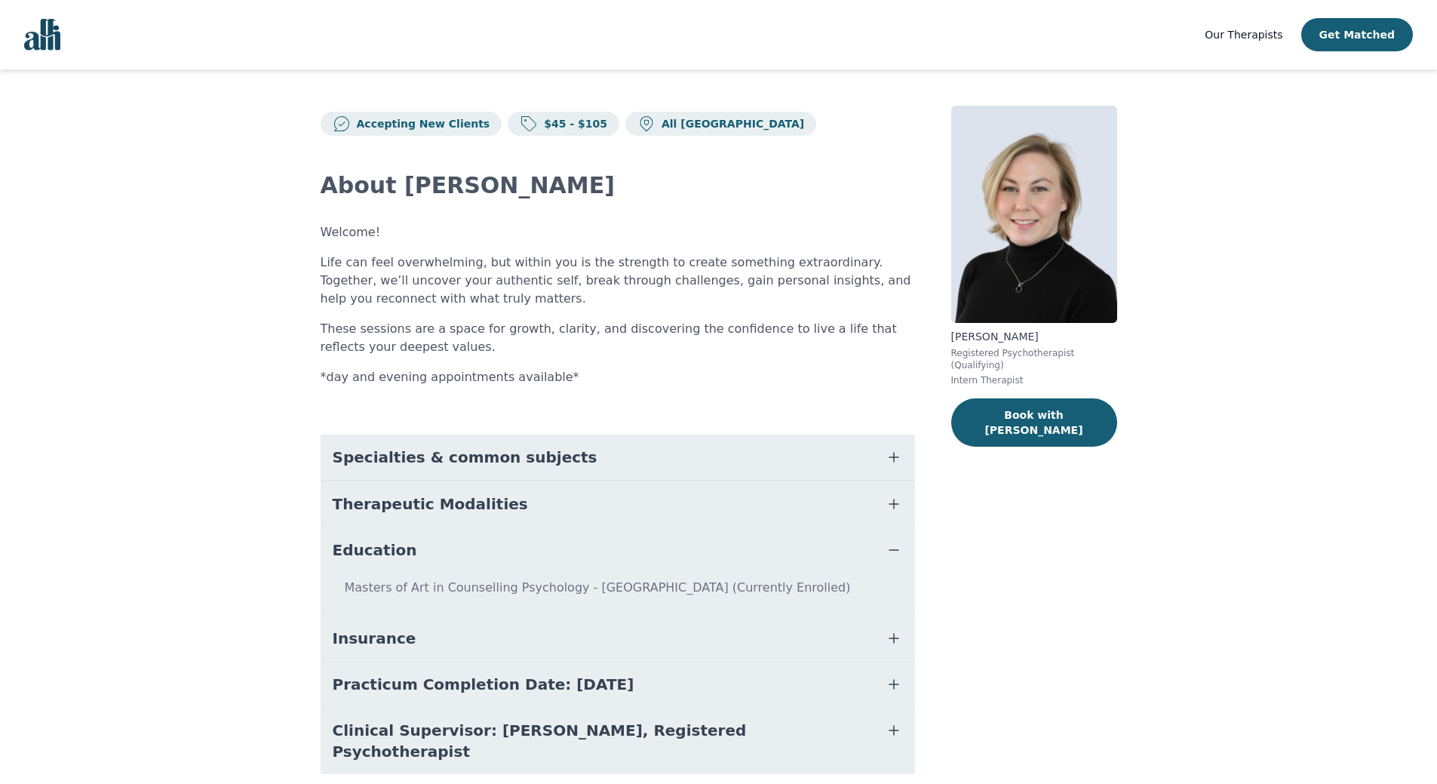
click at [421, 555] on button "Education" at bounding box center [618, 549] width 595 height 45
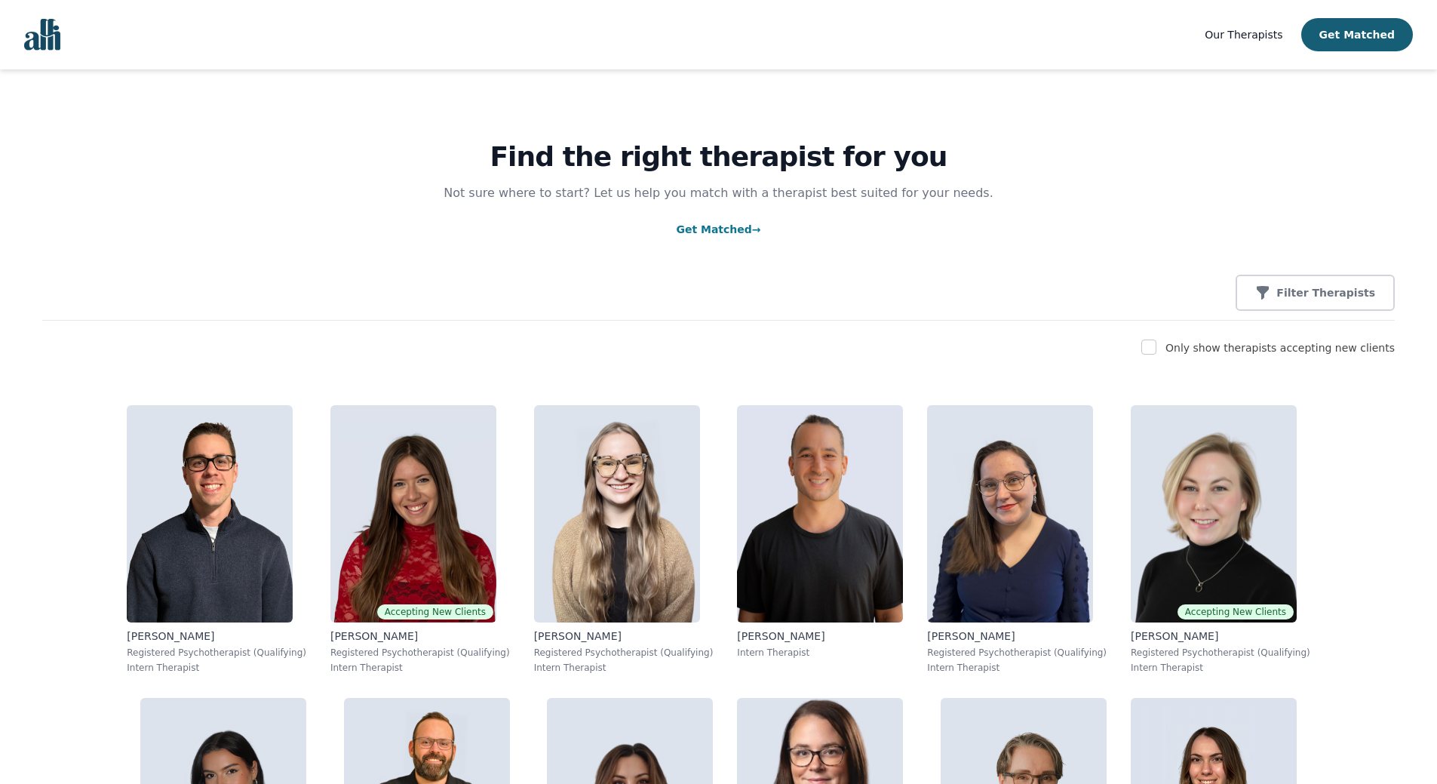
scroll to position [75, 0]
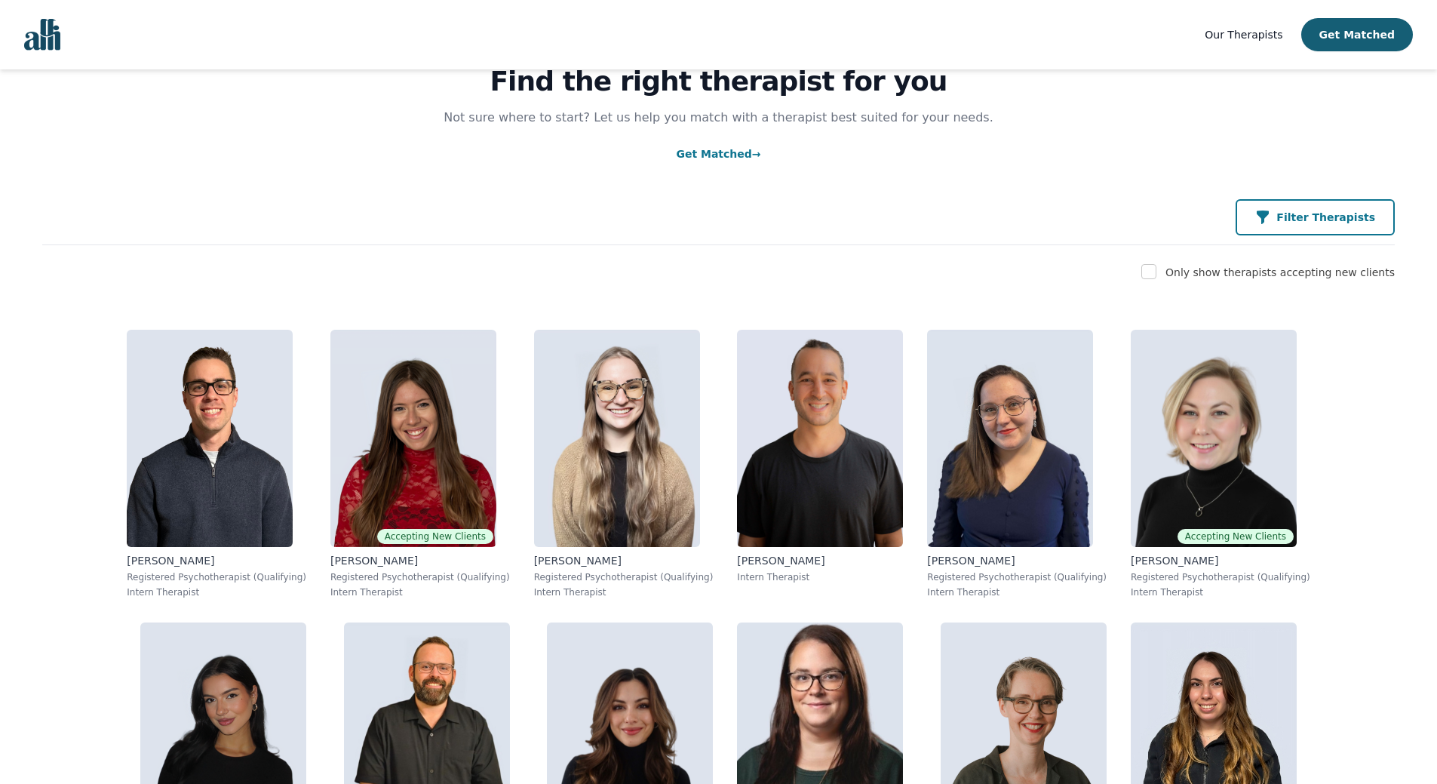
click at [1340, 210] on button "Filter Therapists" at bounding box center [1315, 217] width 159 height 36
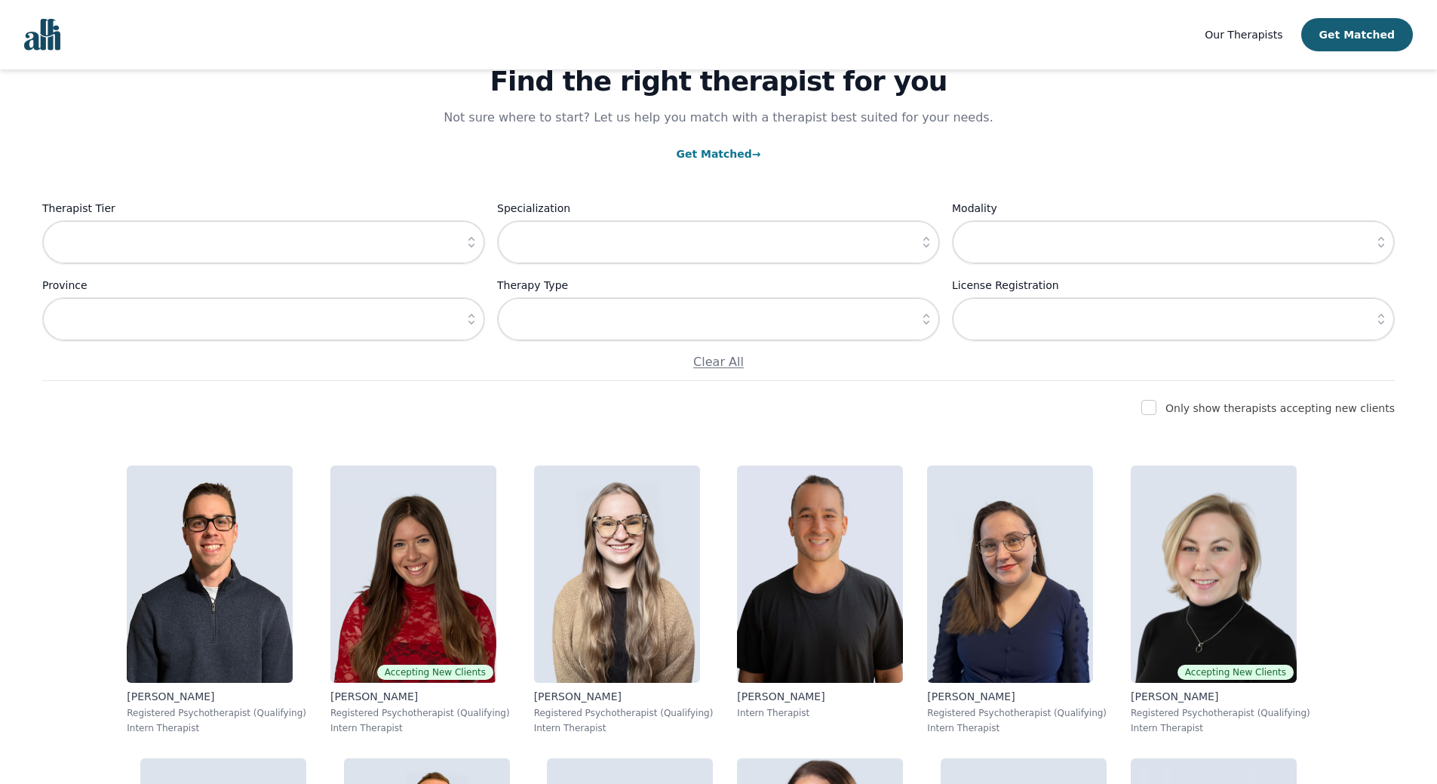
click at [471, 242] on icon "button" at bounding box center [471, 242] width 15 height 15
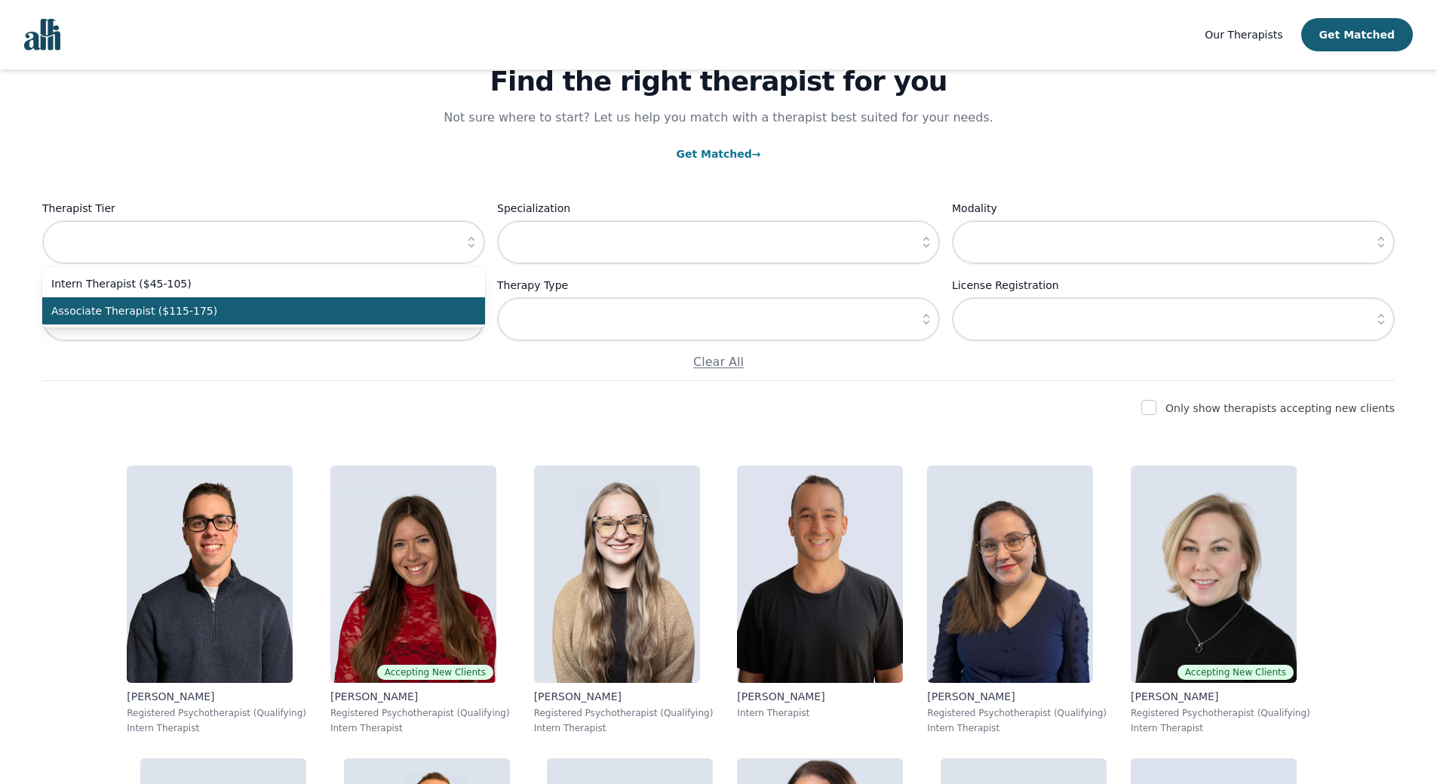
click at [347, 321] on li "Associate Therapist ($115-175)" at bounding box center [263, 310] width 443 height 27
type input "Associate Therapist ($115-175)"
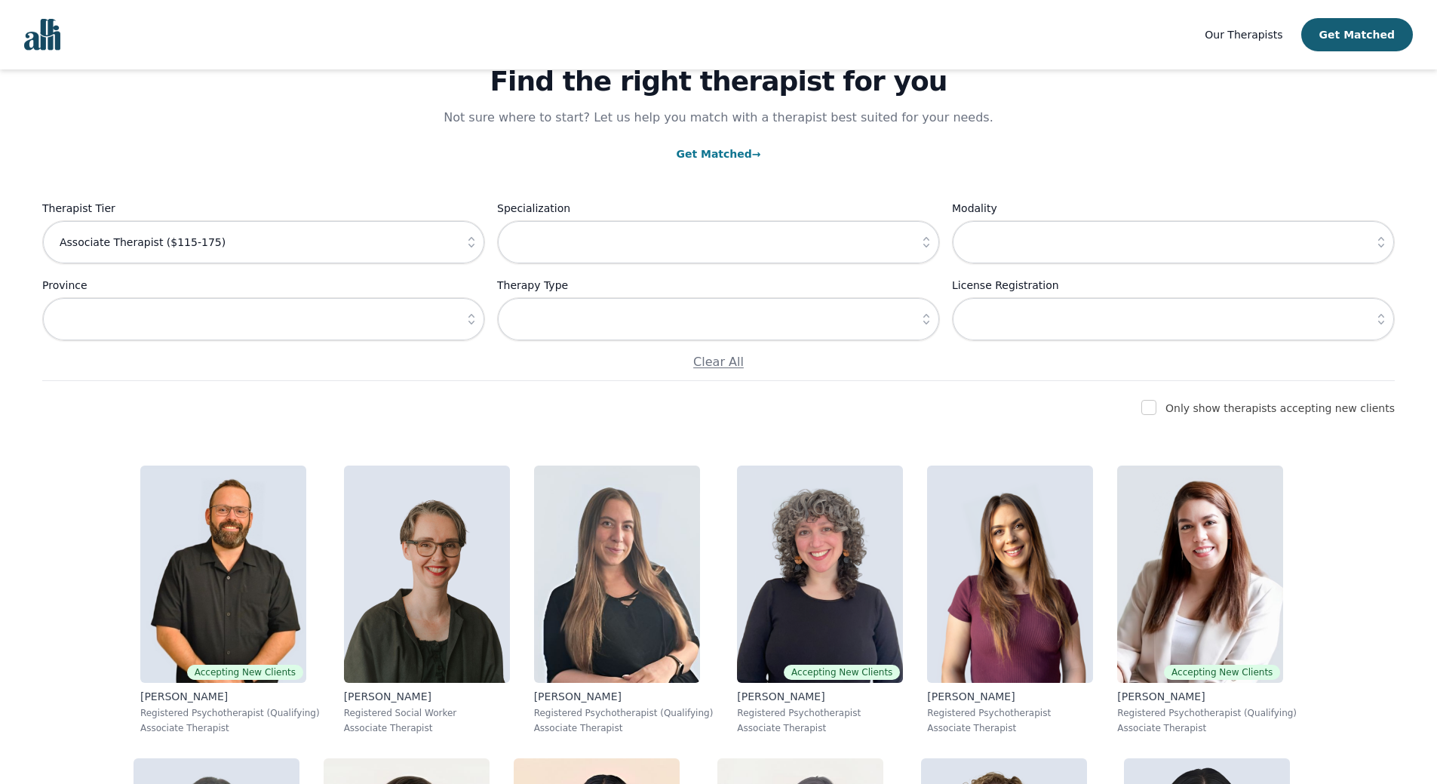
click at [921, 241] on icon "button" at bounding box center [926, 242] width 15 height 15
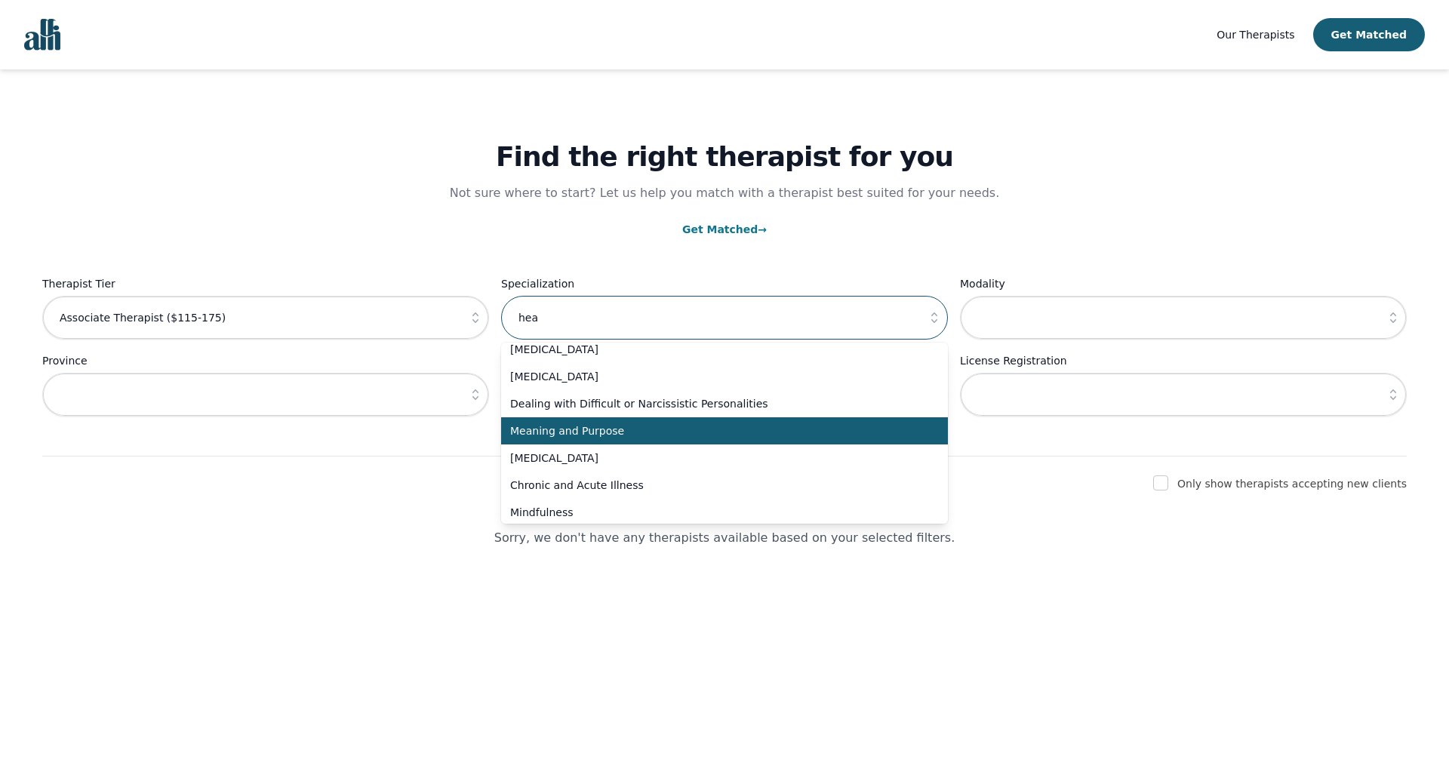
scroll to position [830, 0]
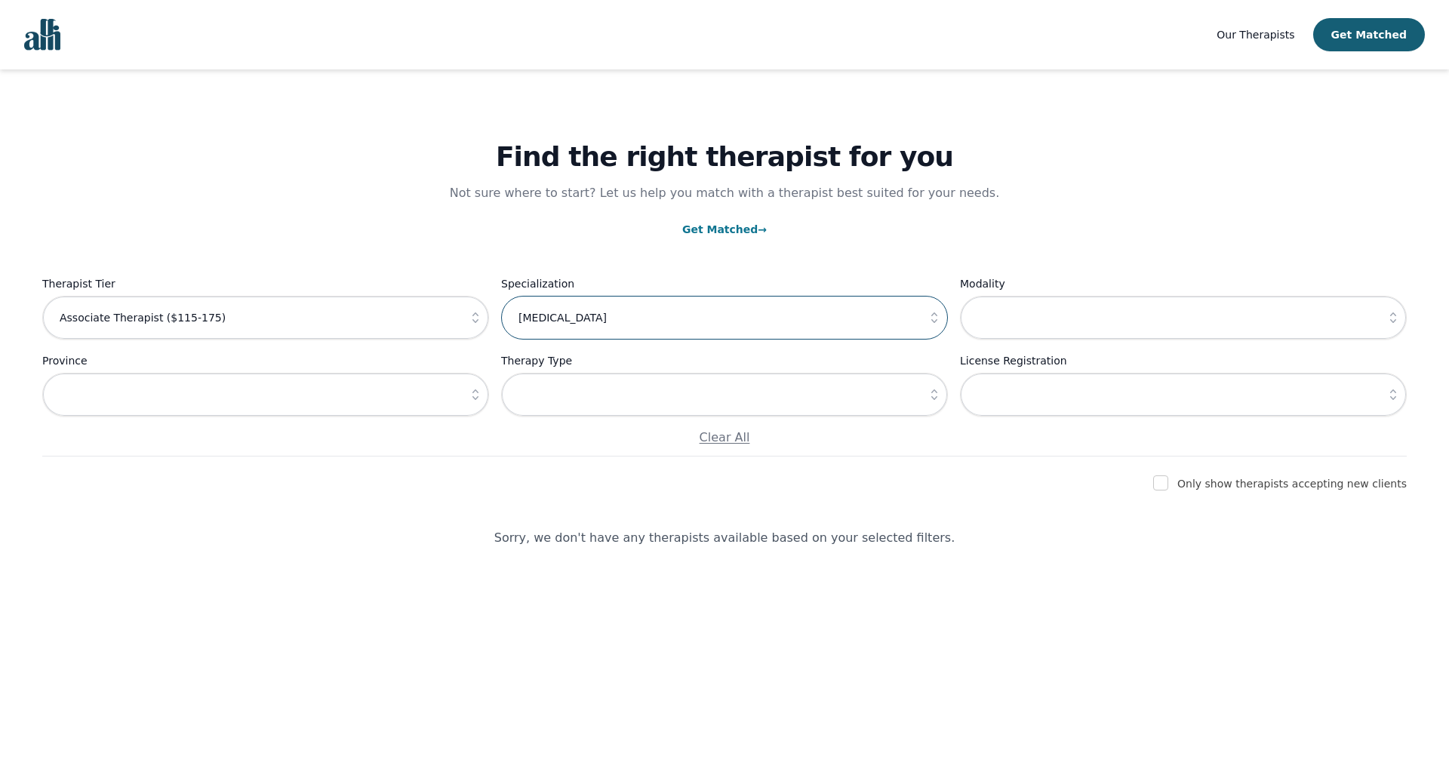
click at [709, 324] on input "[MEDICAL_DATA]" at bounding box center [724, 318] width 447 height 44
click at [936, 321] on icon "button" at bounding box center [934, 317] width 6 height 11
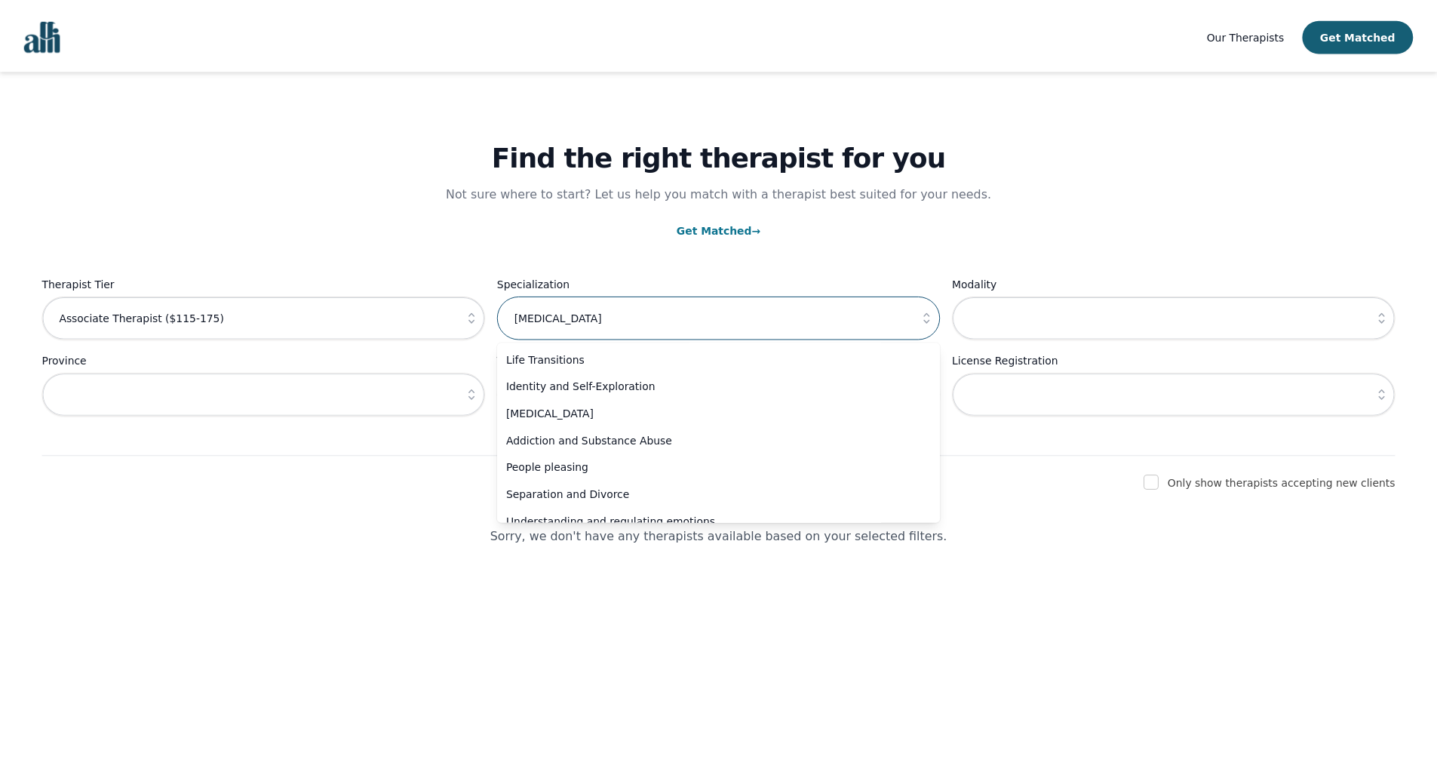
scroll to position [0, 0]
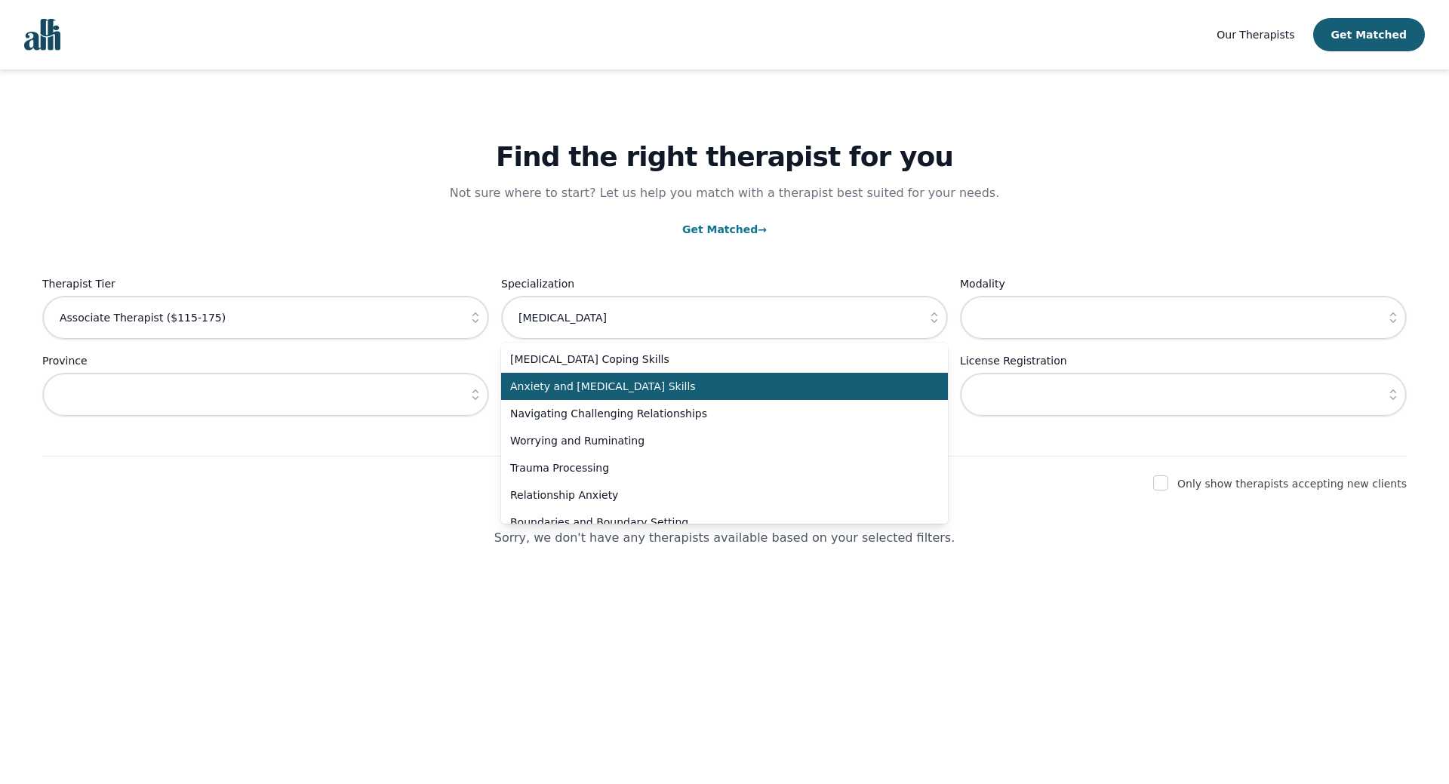
click at [625, 390] on span "Anxiety and [MEDICAL_DATA] Skills" at bounding box center [715, 386] width 410 height 15
type input "Anxiety and [MEDICAL_DATA] Skills"
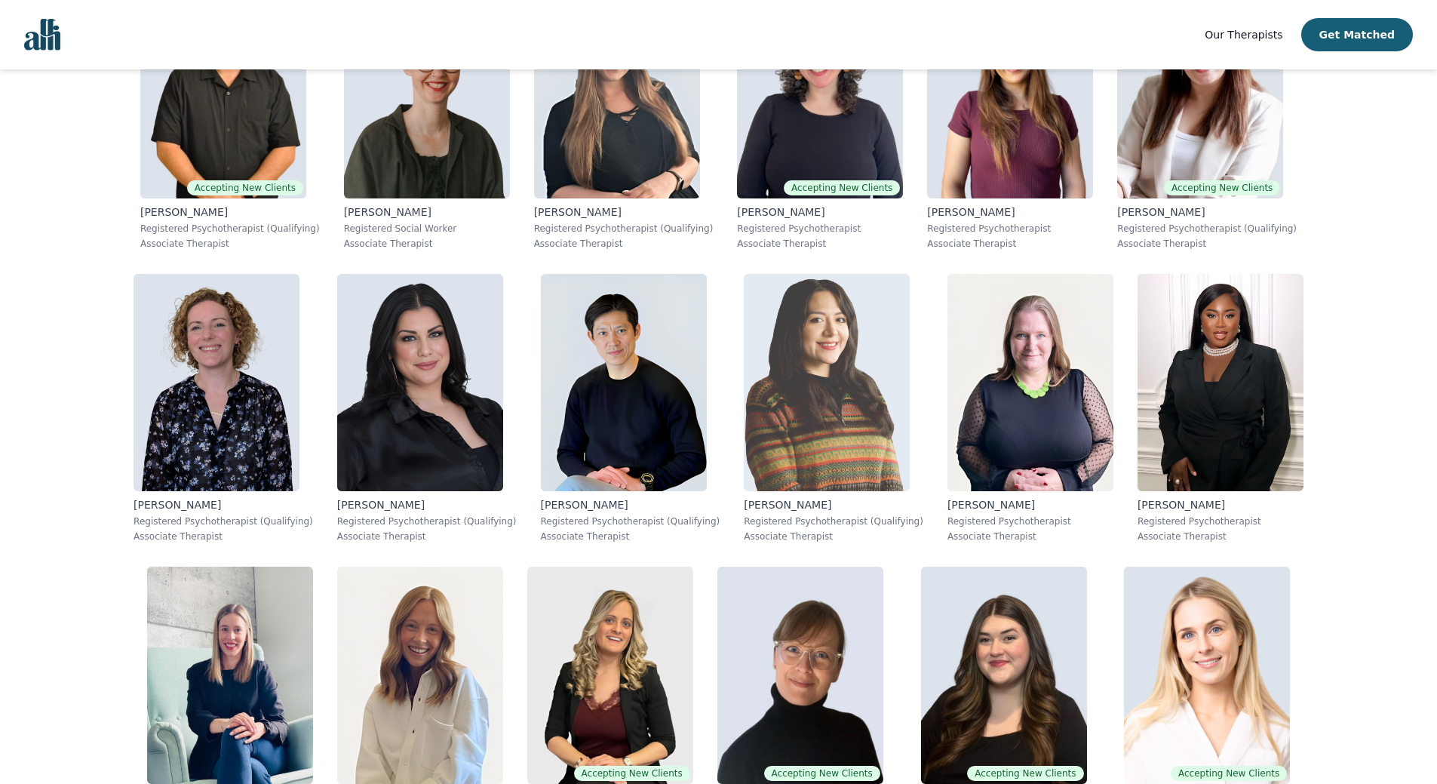
scroll to position [696, 0]
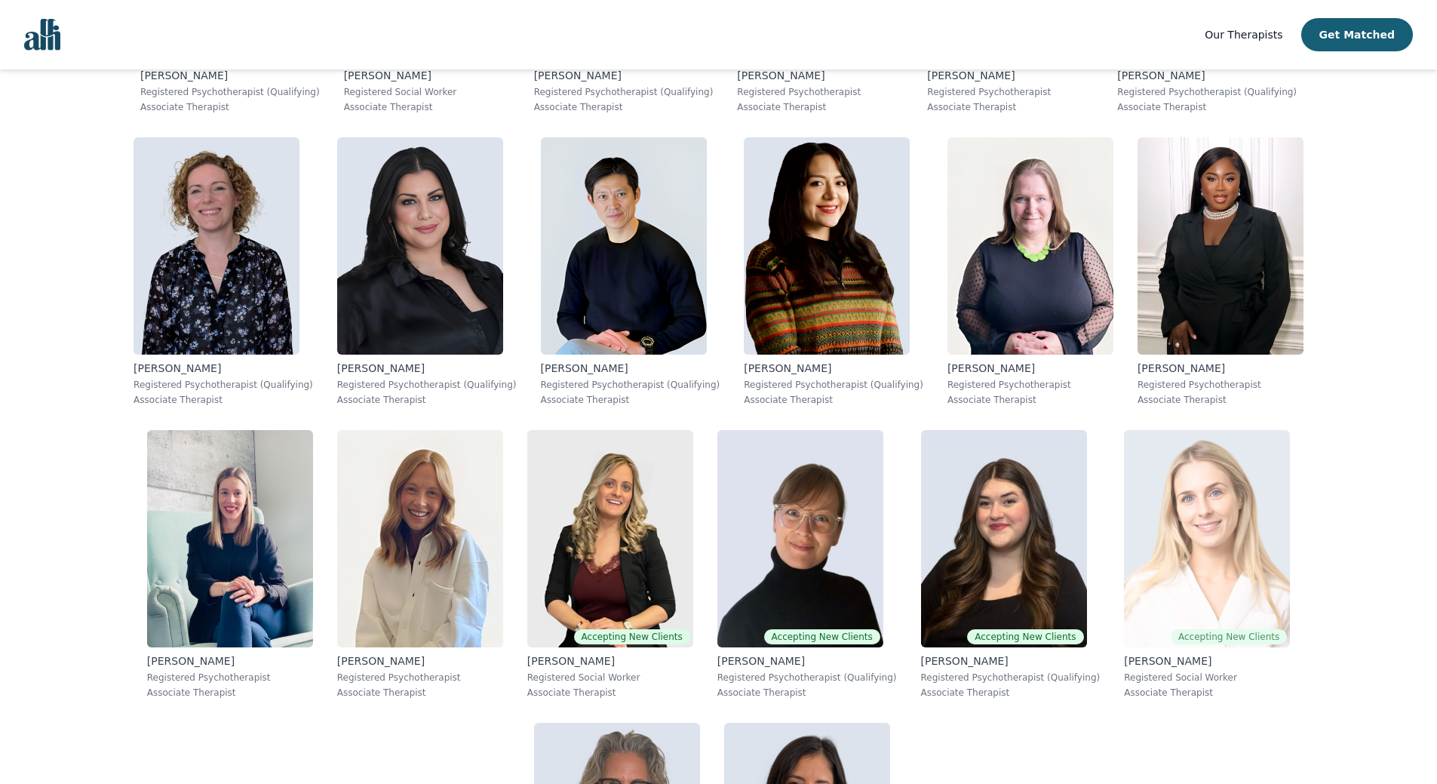
click at [1124, 575] on img at bounding box center [1207, 538] width 166 height 217
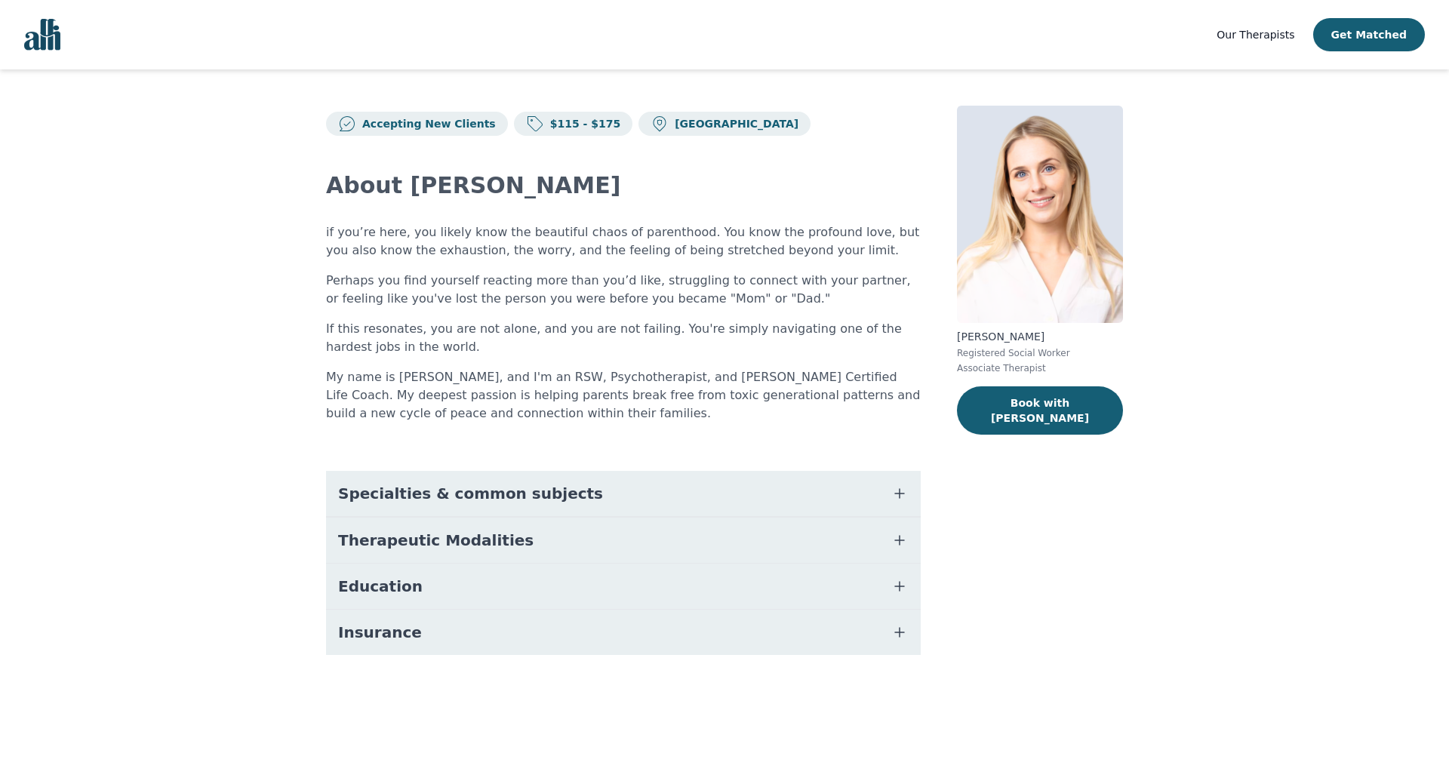
click at [522, 583] on button "Education" at bounding box center [623, 586] width 595 height 45
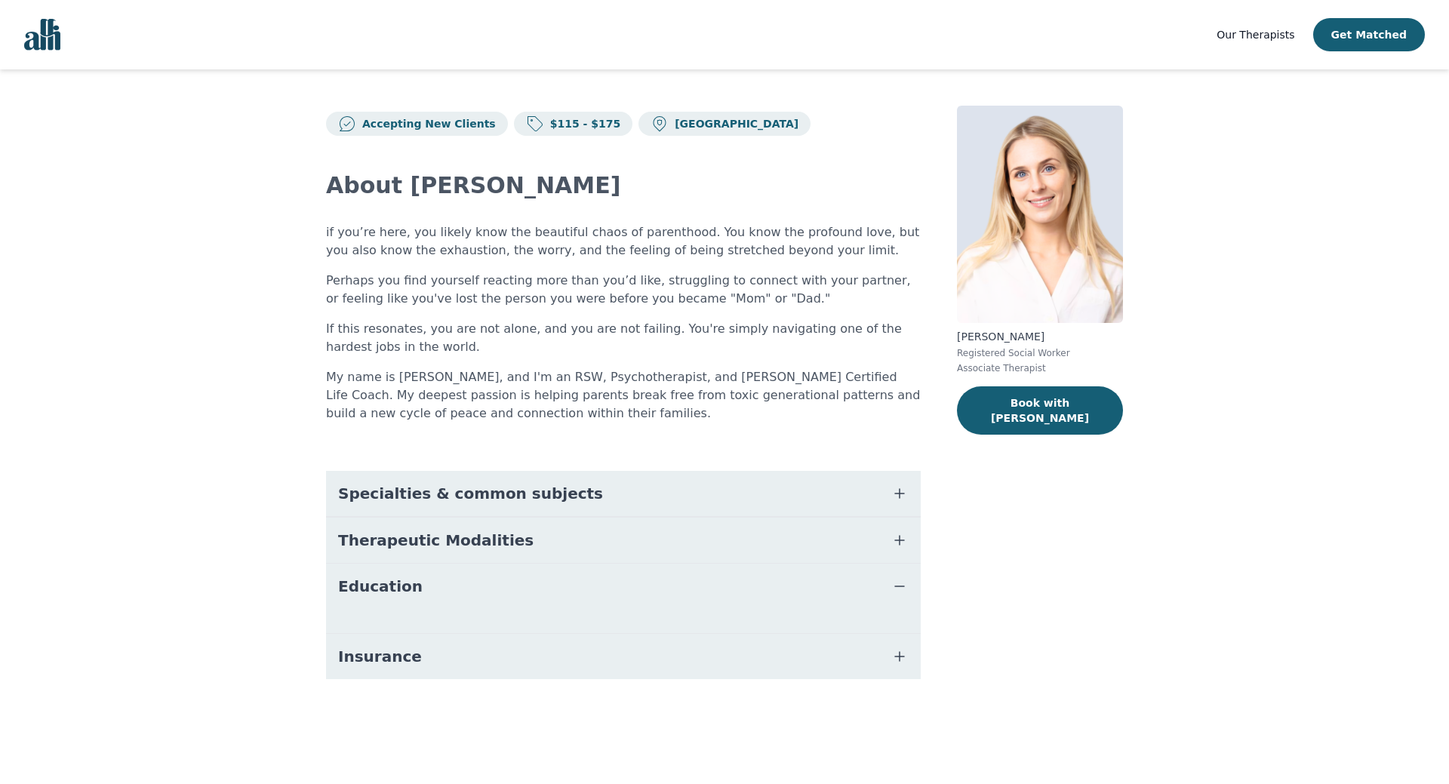
click at [522, 584] on button "Education" at bounding box center [623, 586] width 595 height 45
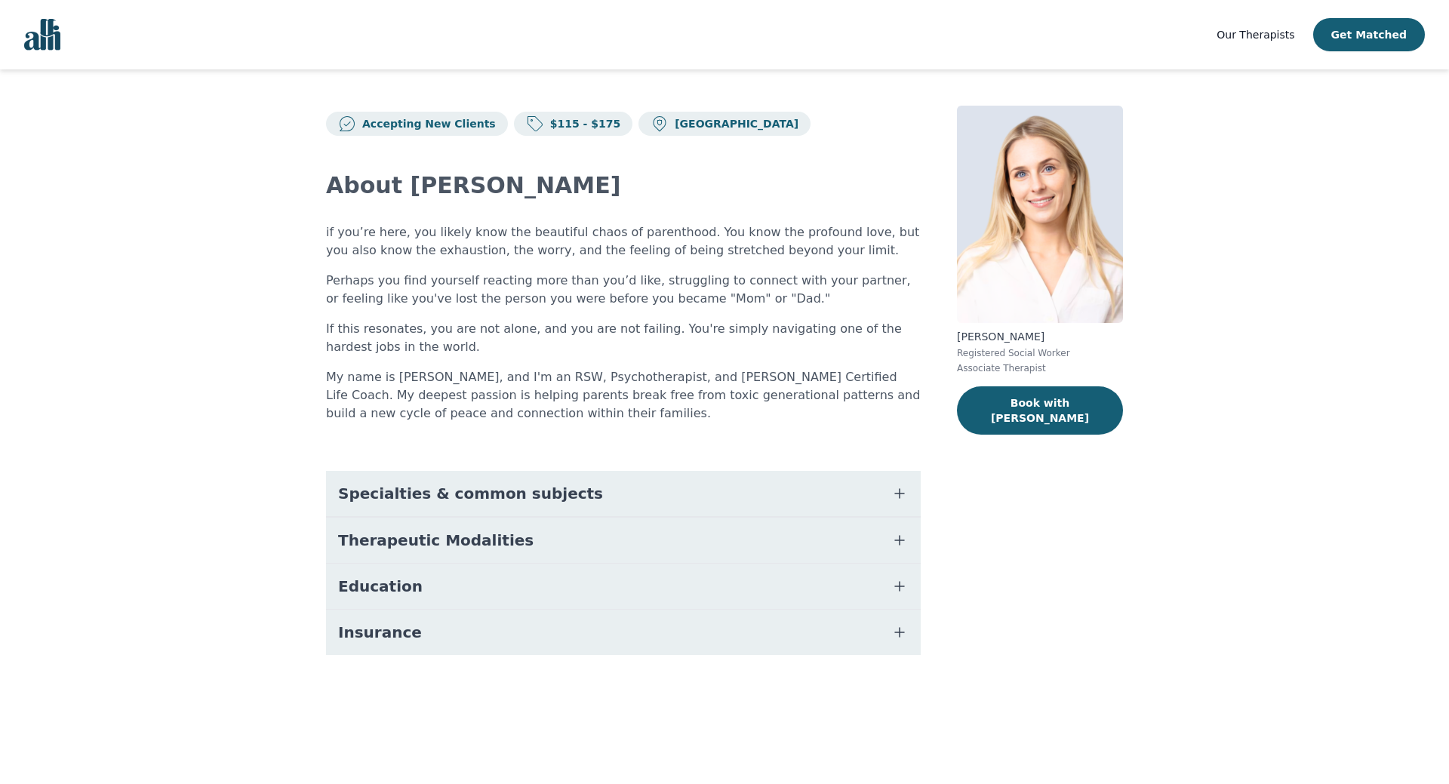
click at [520, 537] on button "Therapeutic Modalities" at bounding box center [623, 540] width 595 height 45
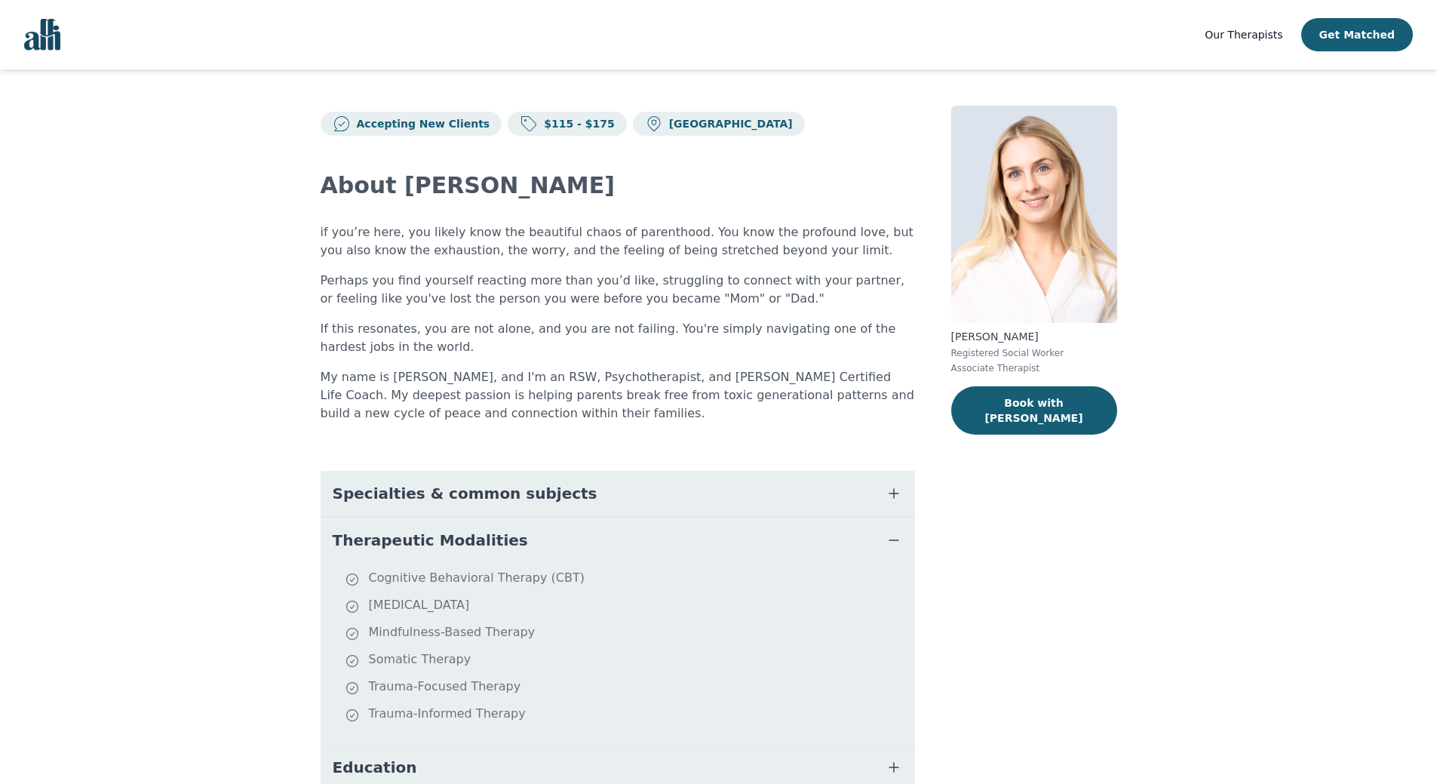
click at [520, 537] on button "Therapeutic Modalities" at bounding box center [618, 540] width 595 height 45
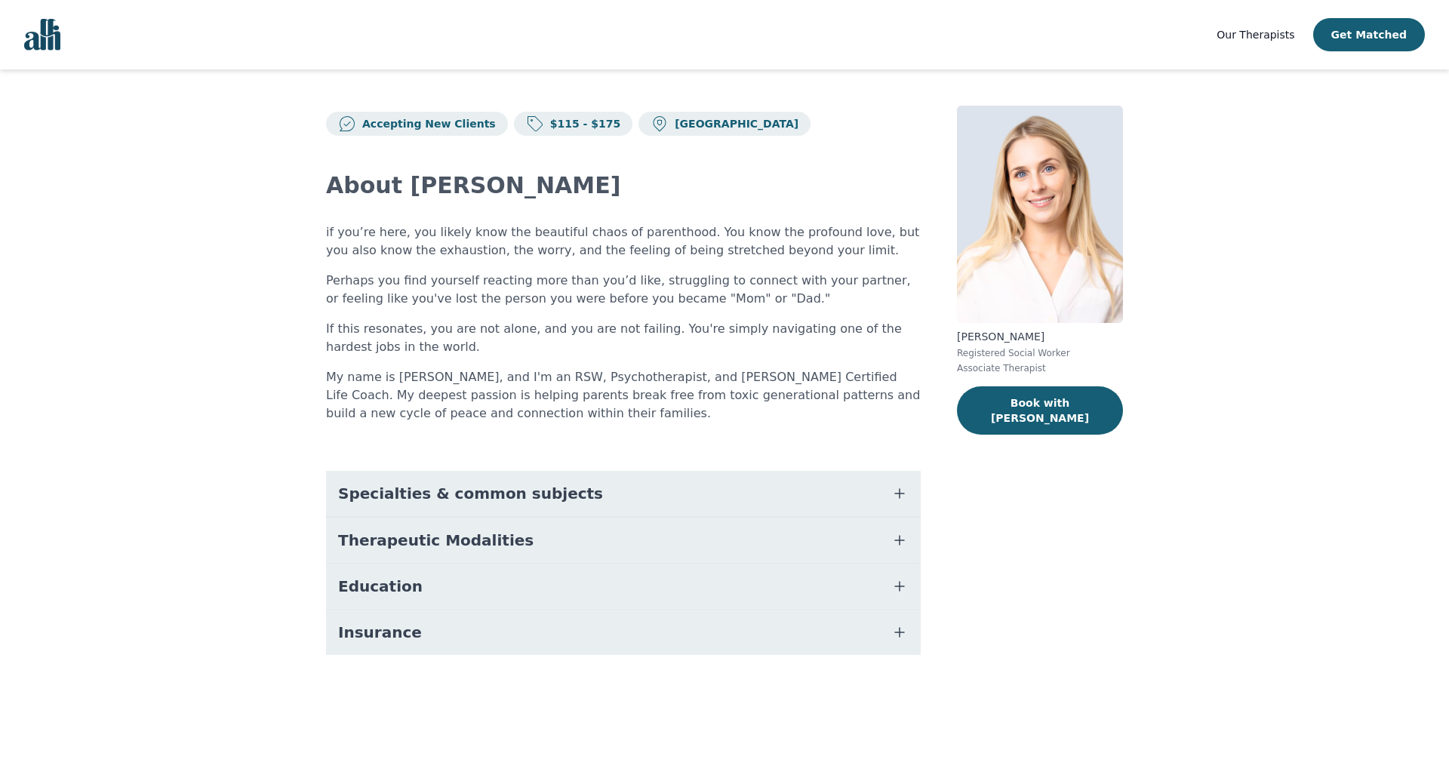
click at [537, 493] on span "Specialties & common subjects" at bounding box center [470, 493] width 265 height 21
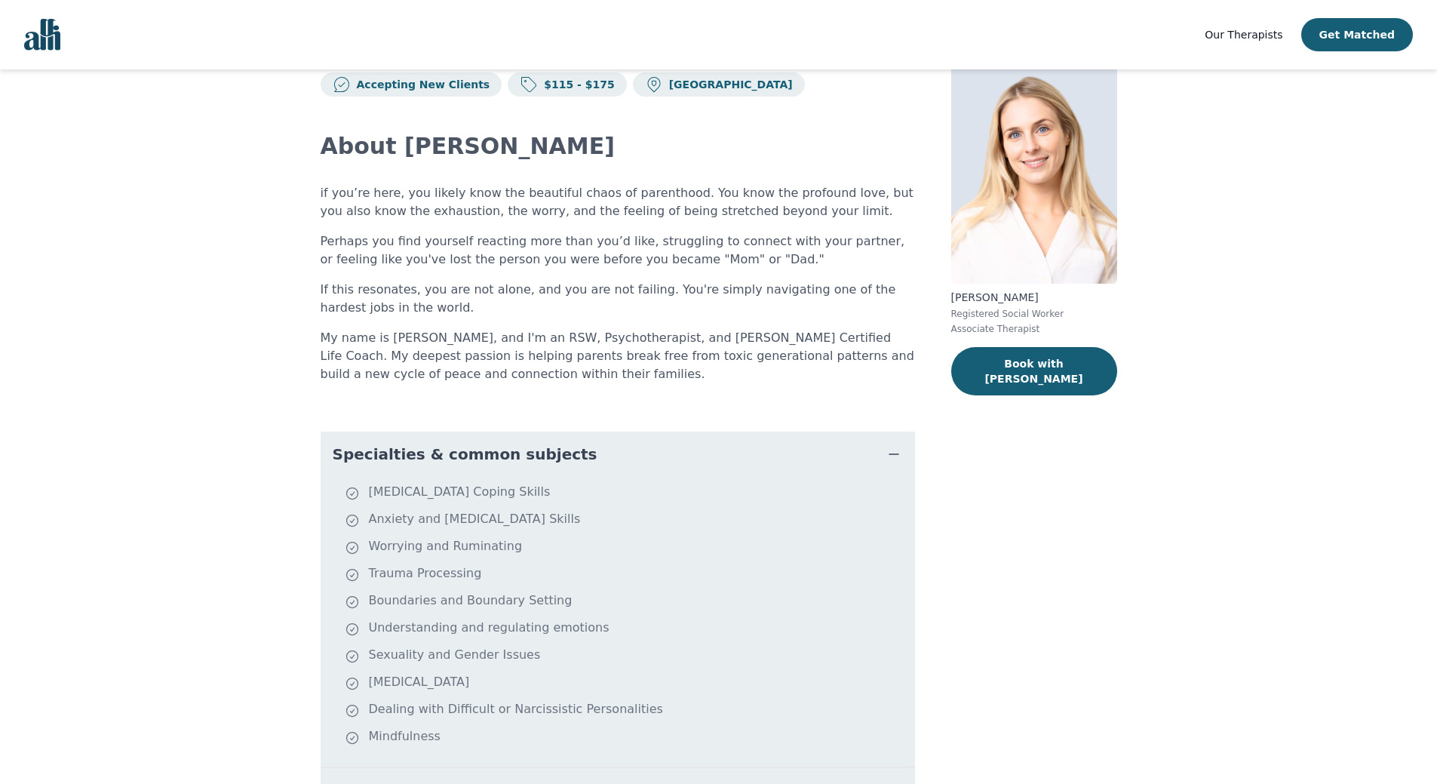
scroll to position [75, 0]
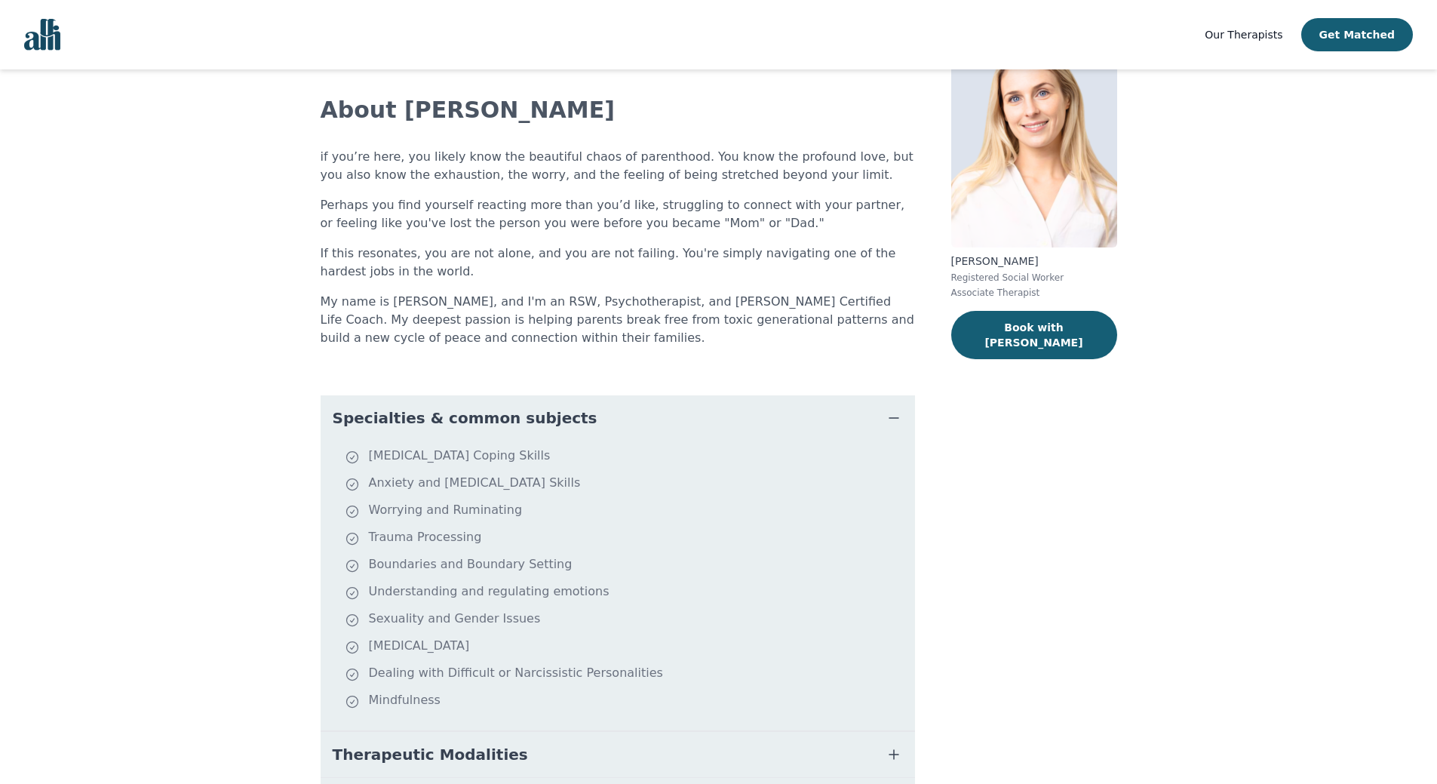
click at [578, 414] on button "Specialties & common subjects" at bounding box center [618, 417] width 595 height 45
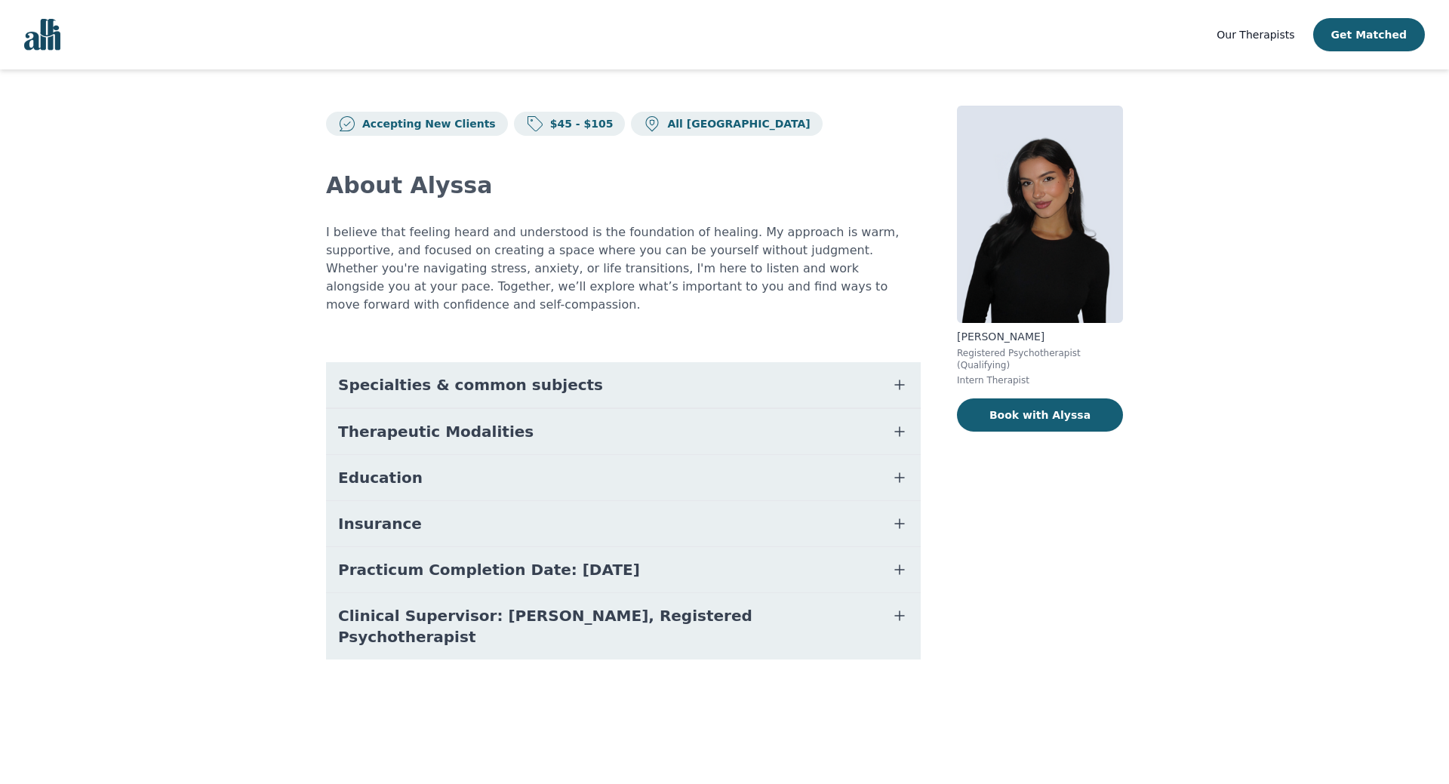
click at [527, 420] on button "Therapeutic Modalities" at bounding box center [623, 431] width 595 height 45
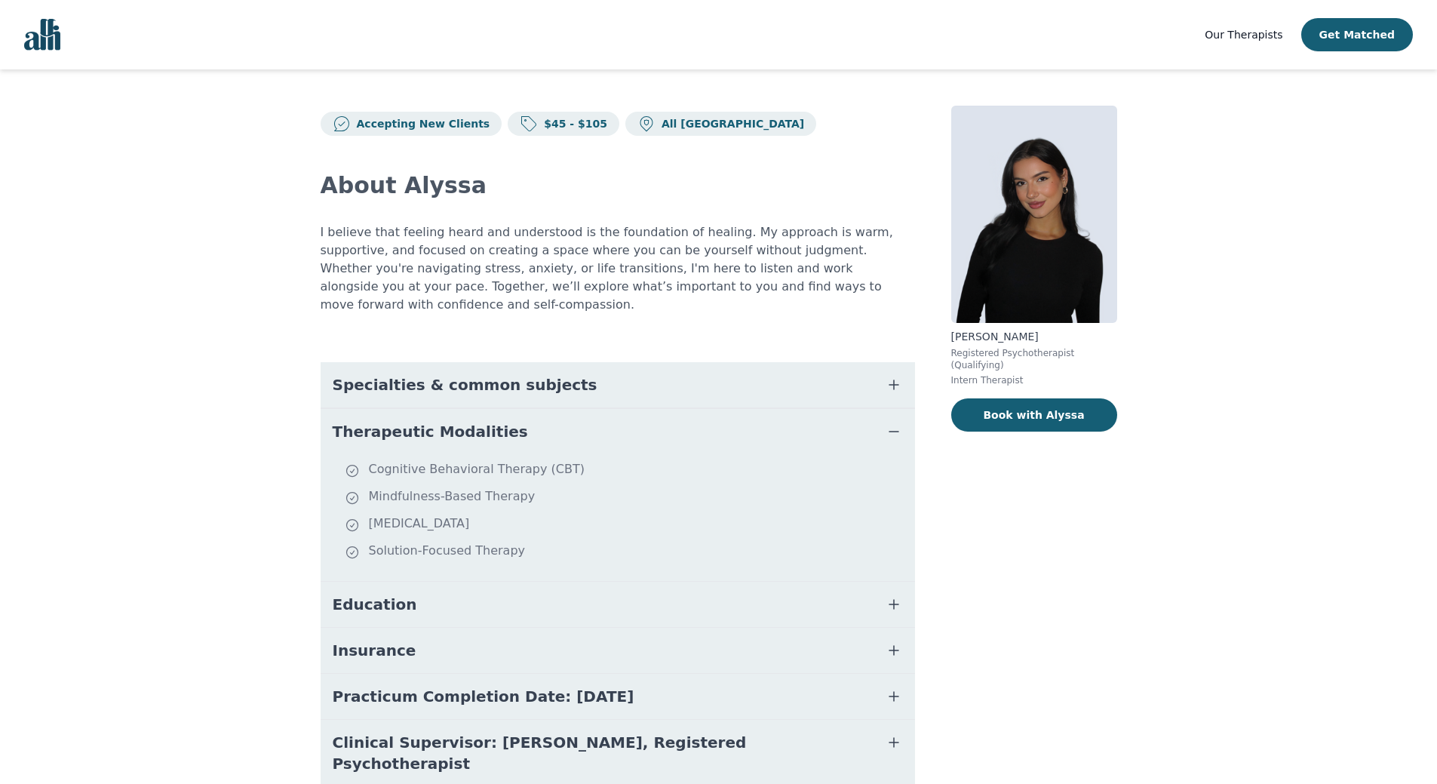
click at [533, 418] on button "Therapeutic Modalities" at bounding box center [618, 431] width 595 height 45
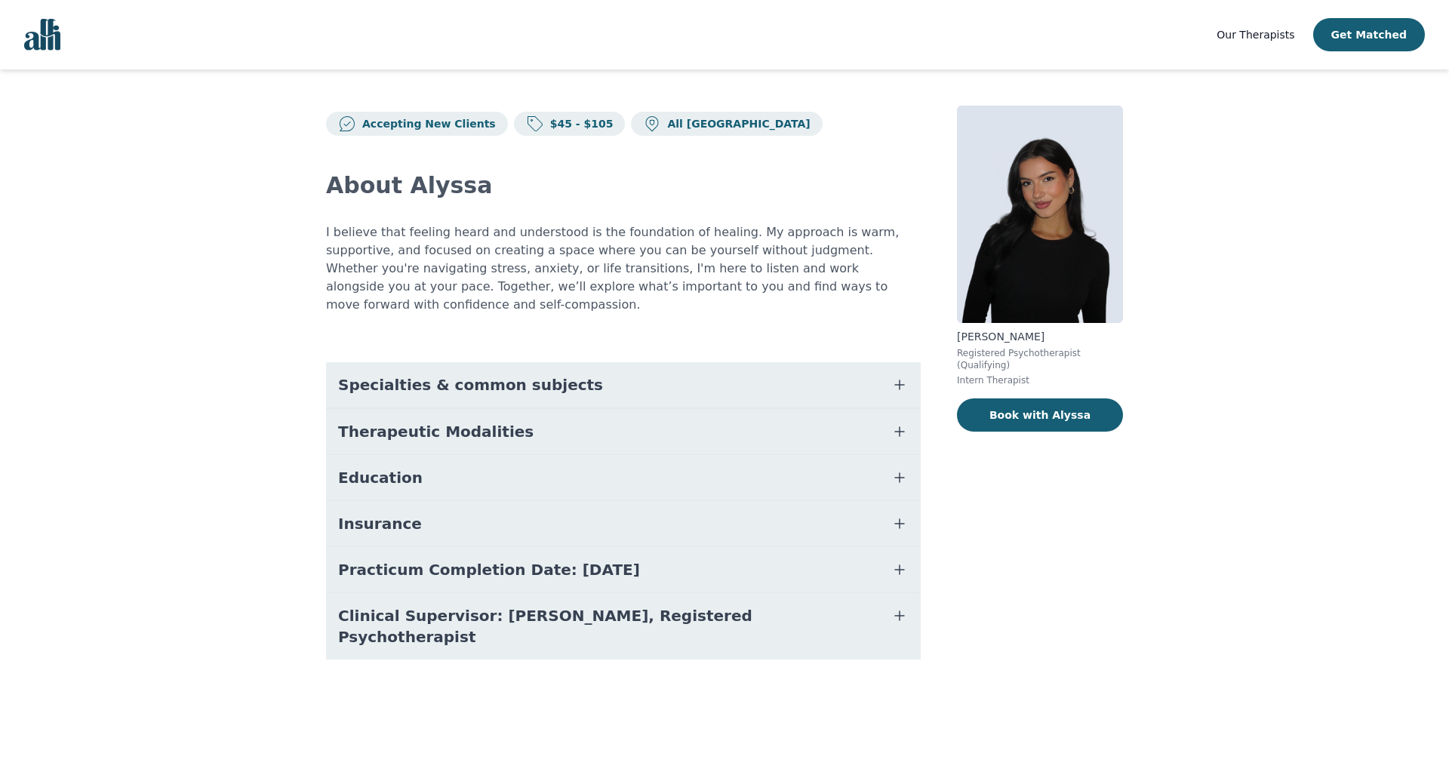
click at [721, 555] on button "Practicum Completion Date: [DATE]" at bounding box center [623, 569] width 595 height 45
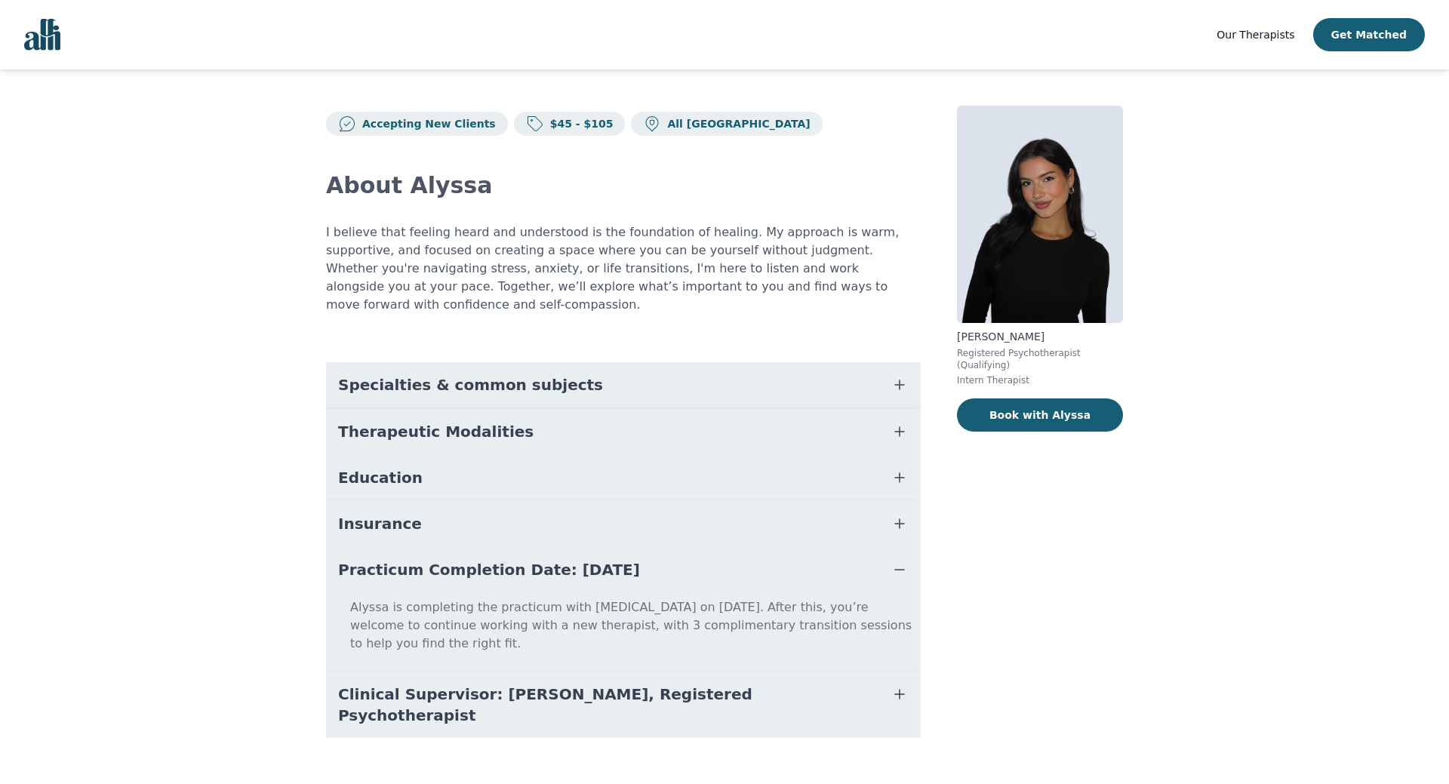
click at [721, 555] on button "Practicum Completion Date: [DATE]" at bounding box center [623, 569] width 595 height 45
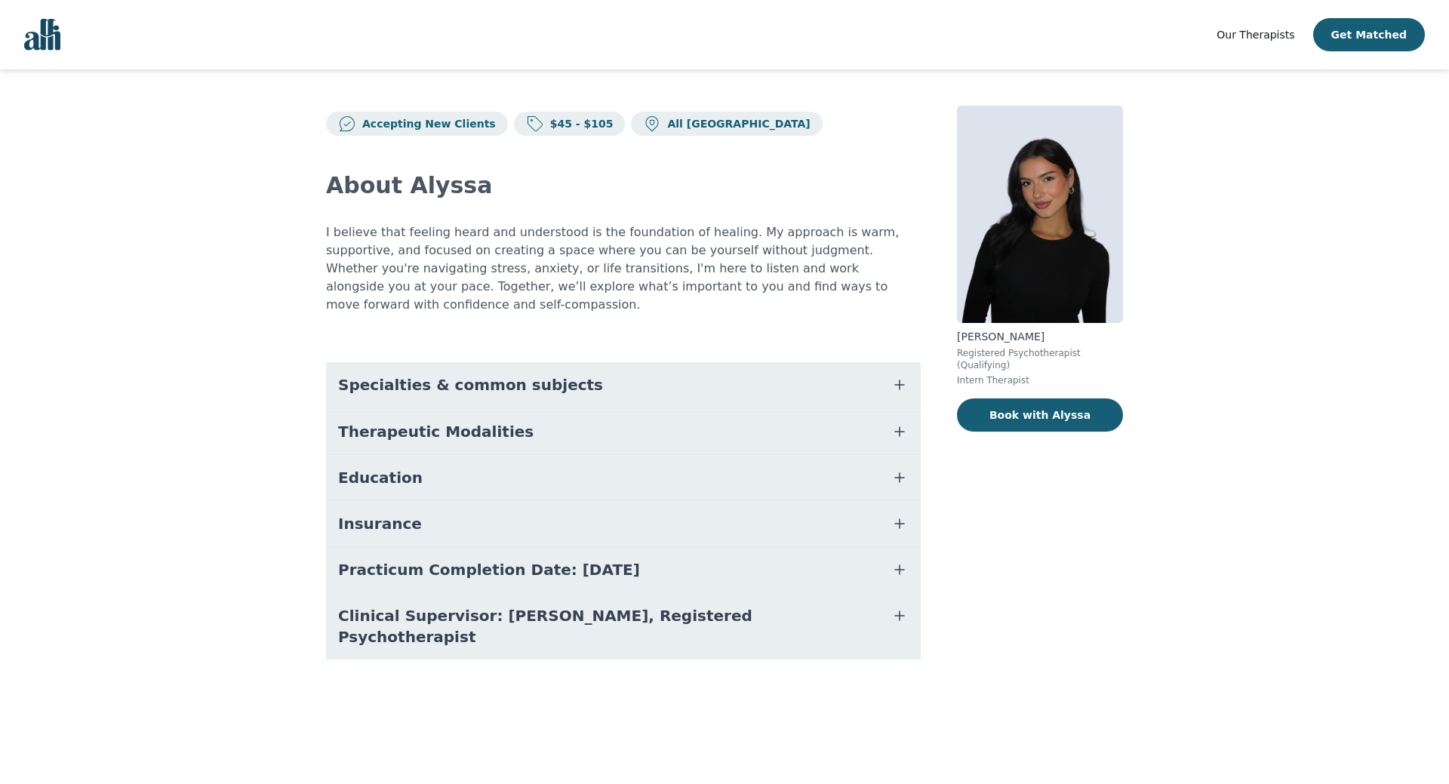
click at [553, 465] on button "Education" at bounding box center [623, 477] width 595 height 45
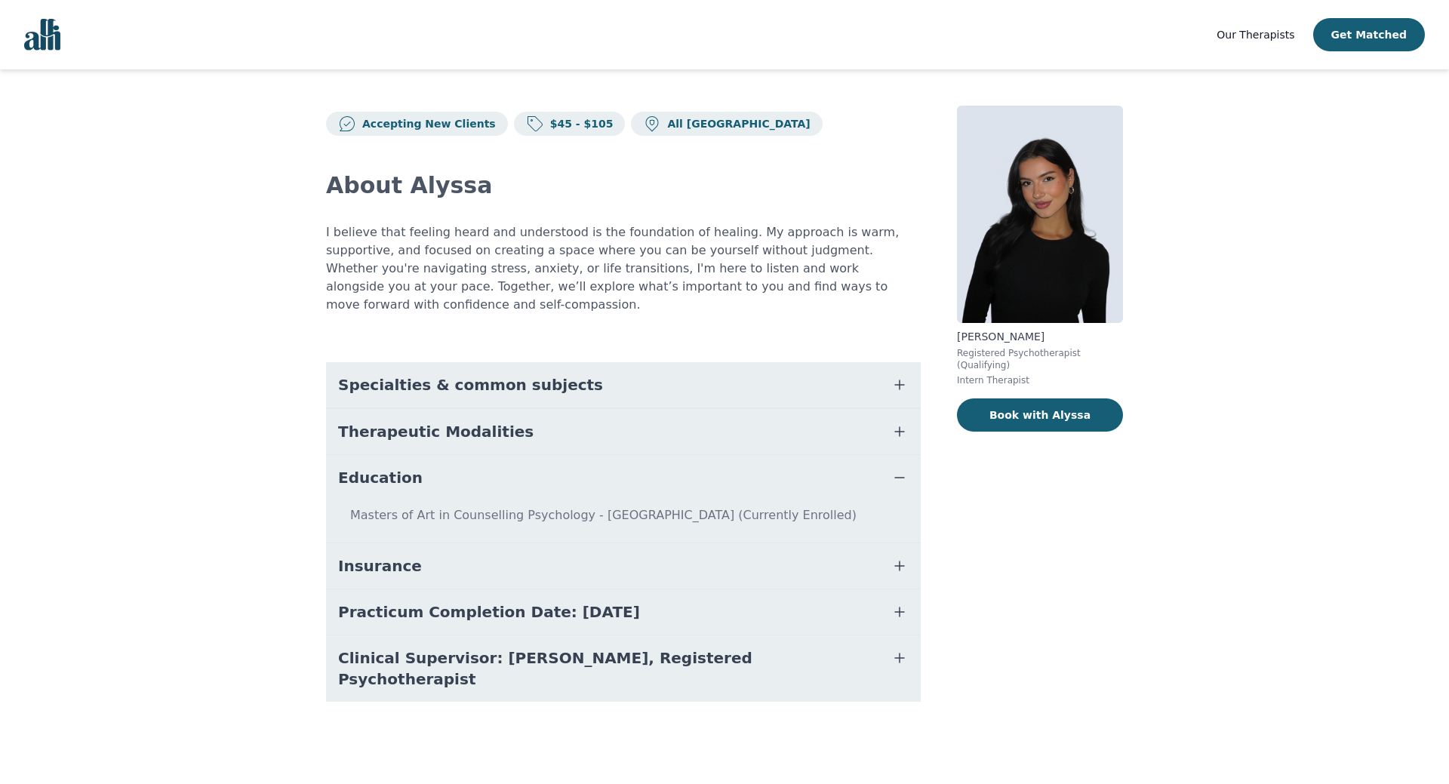
click at [553, 465] on button "Education" at bounding box center [623, 477] width 595 height 45
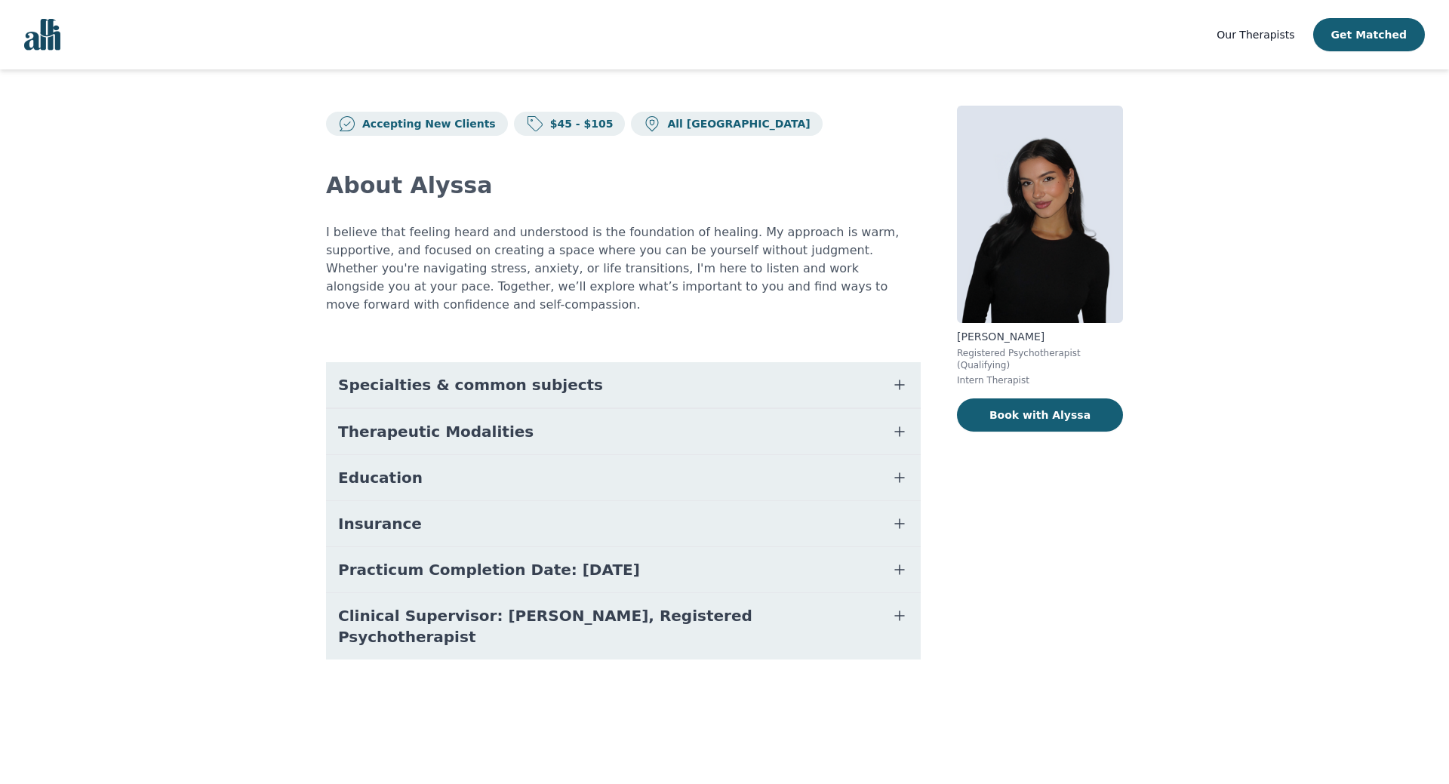
click at [537, 374] on span "Specialties & common subjects" at bounding box center [470, 384] width 265 height 21
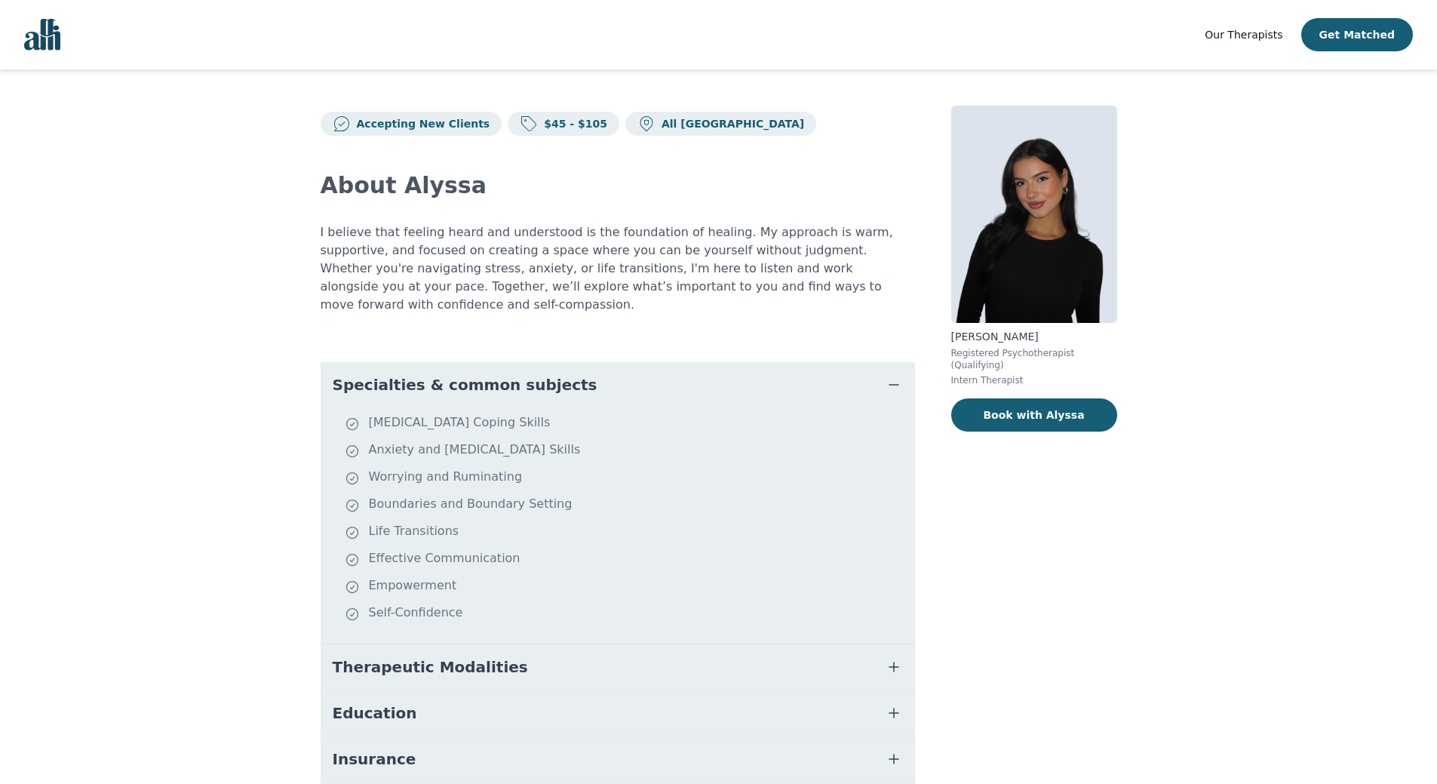
click at [432, 374] on span "Specialties & common subjects" at bounding box center [465, 384] width 265 height 21
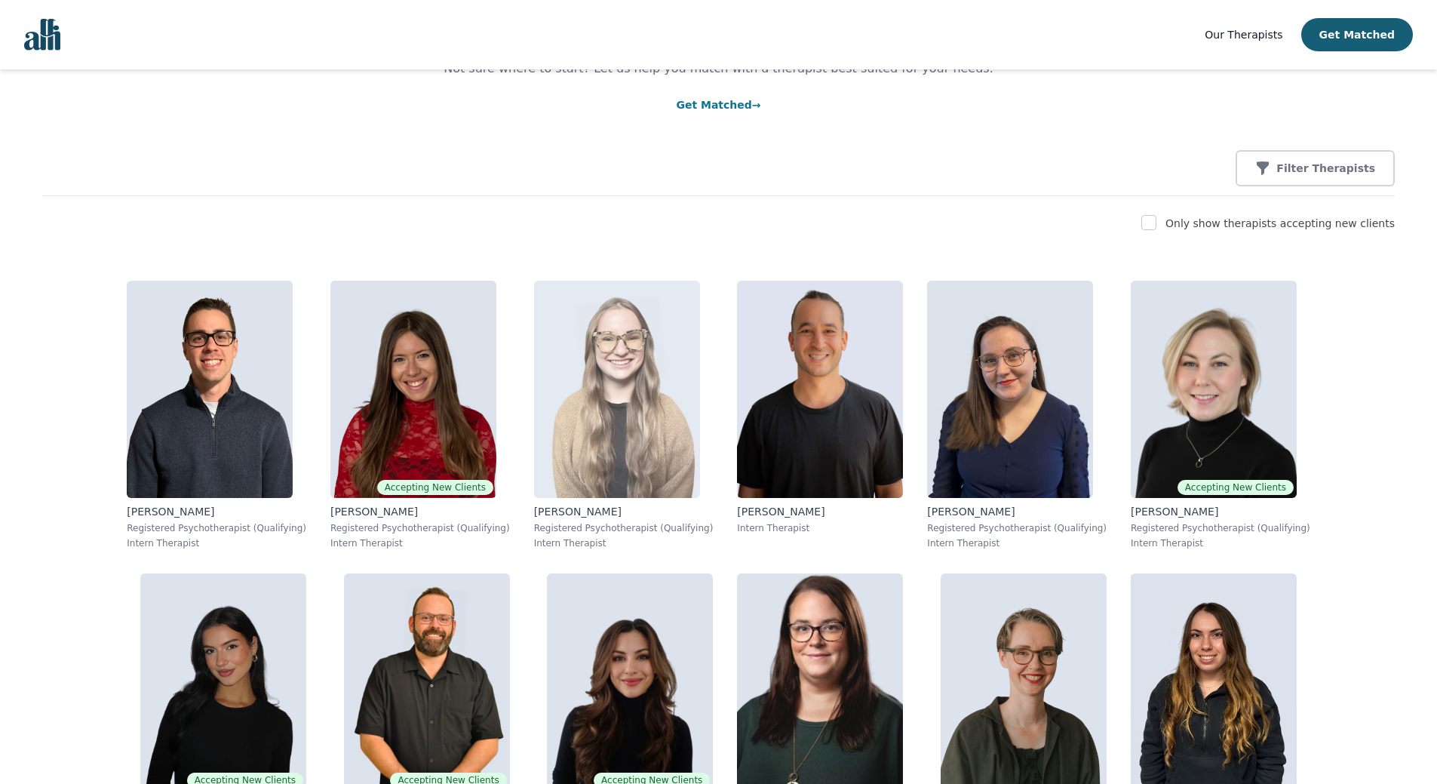
scroll to position [151, 0]
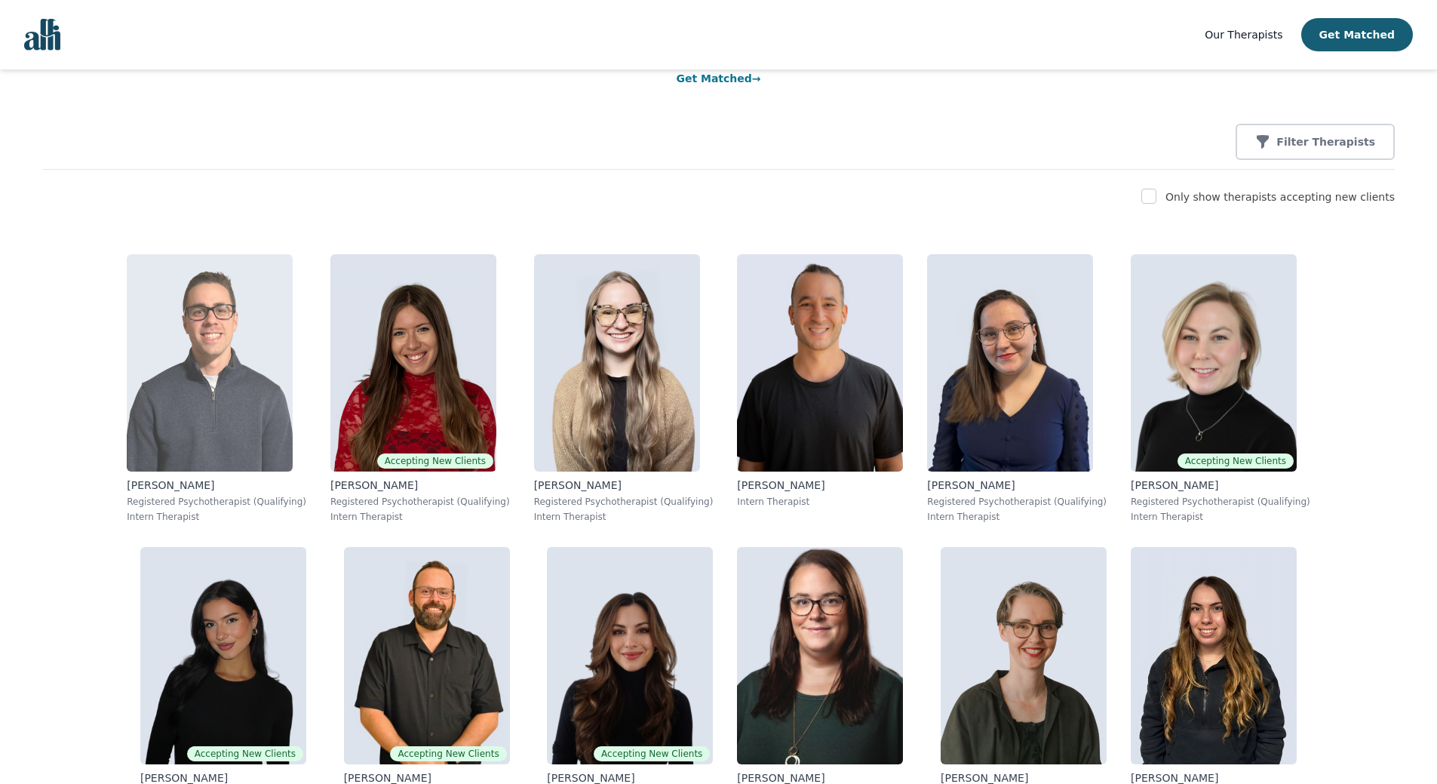
click at [159, 398] on img at bounding box center [210, 362] width 166 height 217
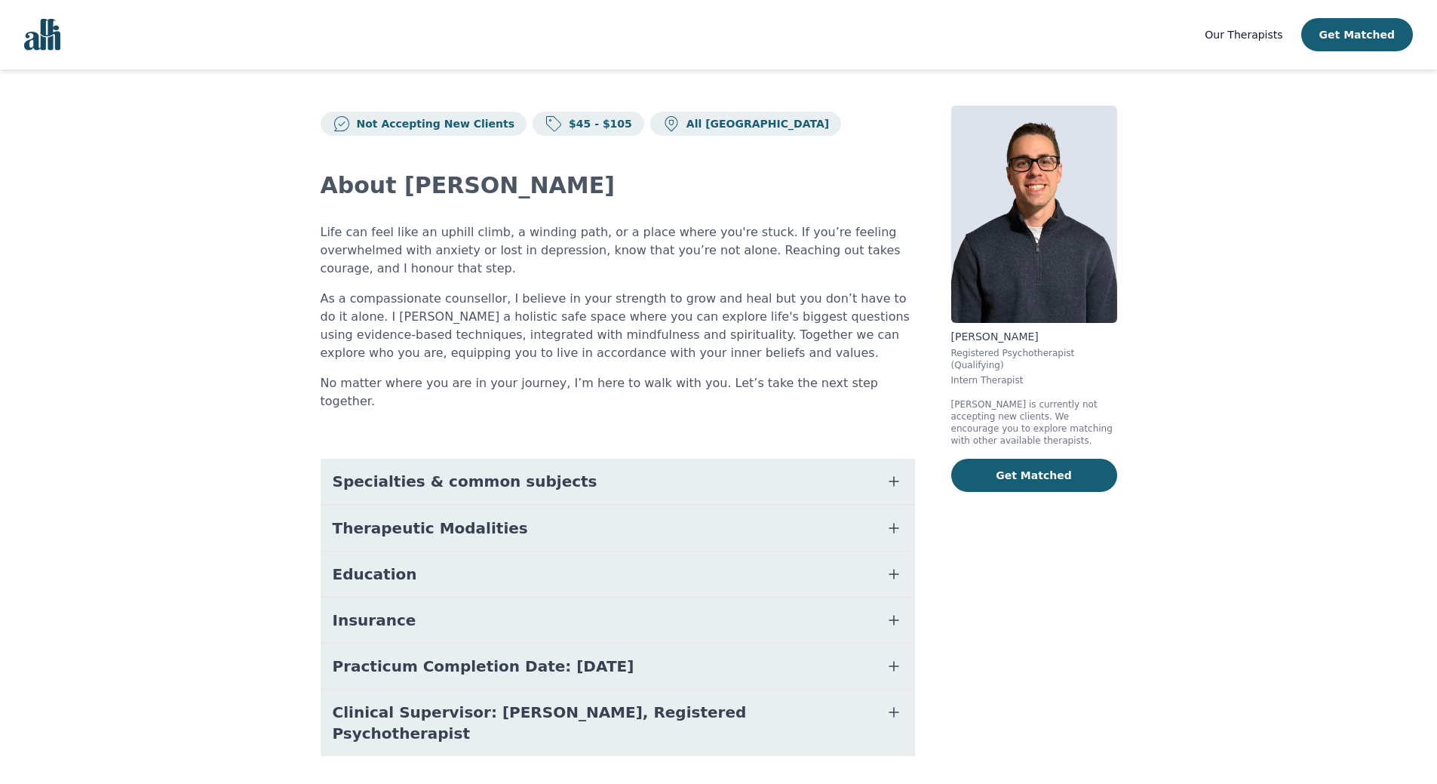
click at [623, 459] on button "Specialties & common subjects" at bounding box center [618, 481] width 595 height 45
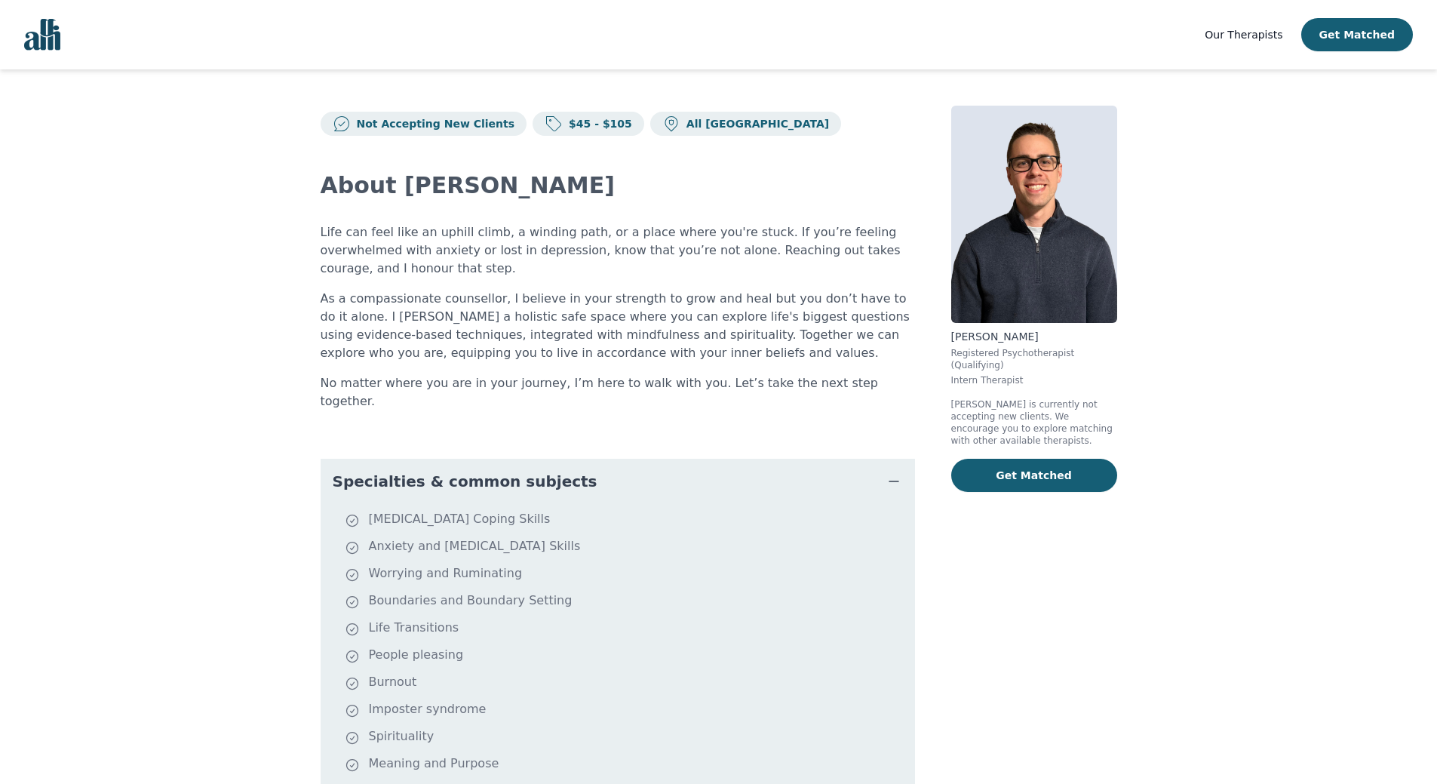
click at [557, 459] on button "Specialties & common subjects" at bounding box center [618, 481] width 595 height 45
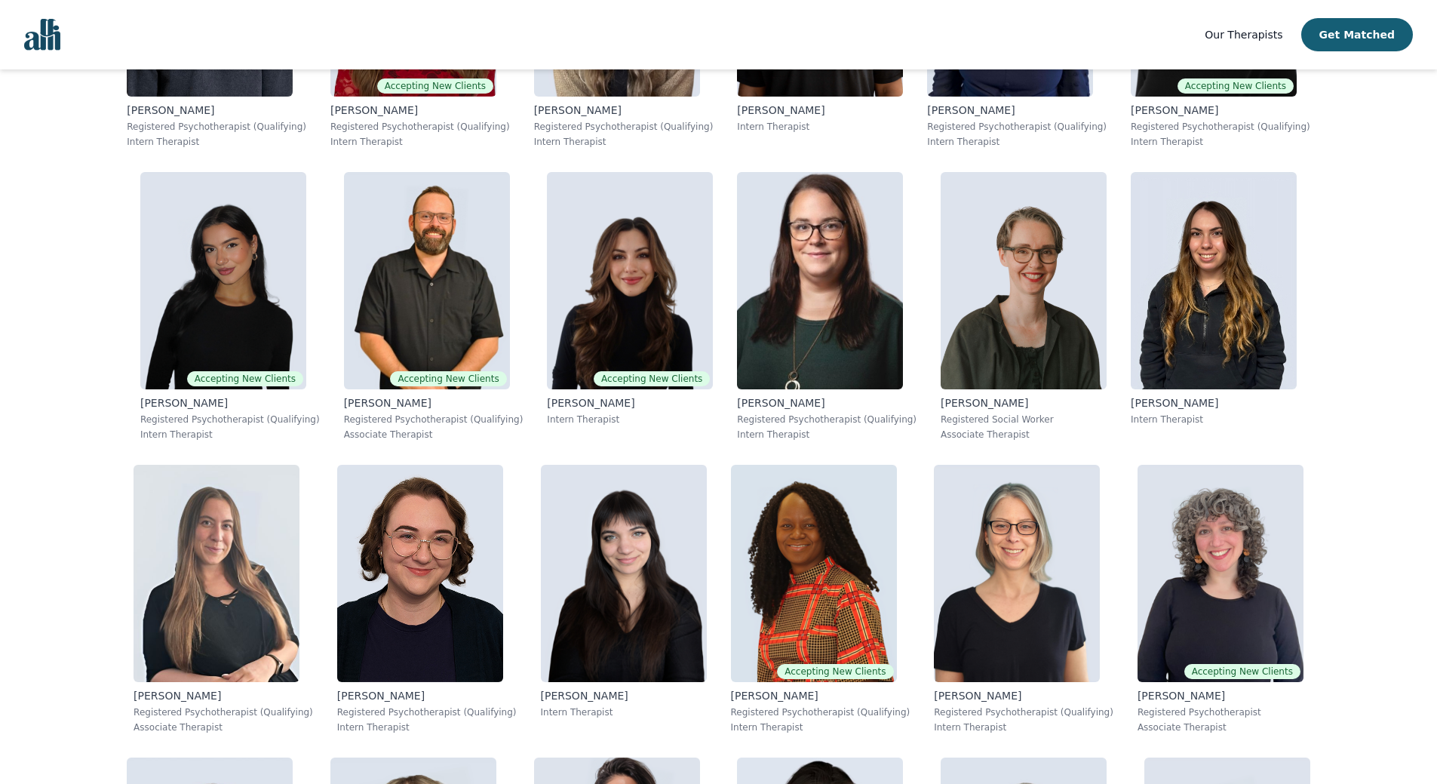
scroll to position [609, 0]
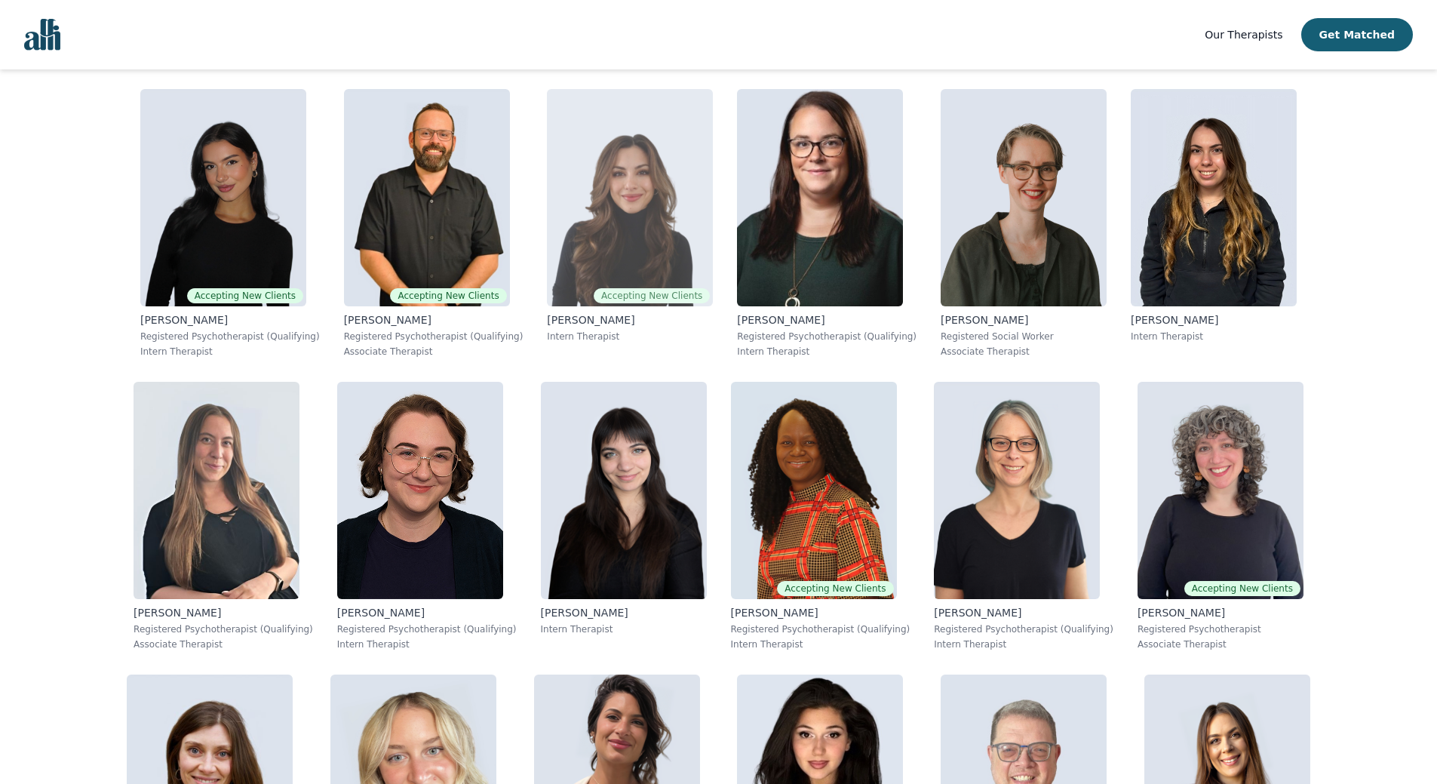
click at [547, 266] on img at bounding box center [630, 197] width 166 height 217
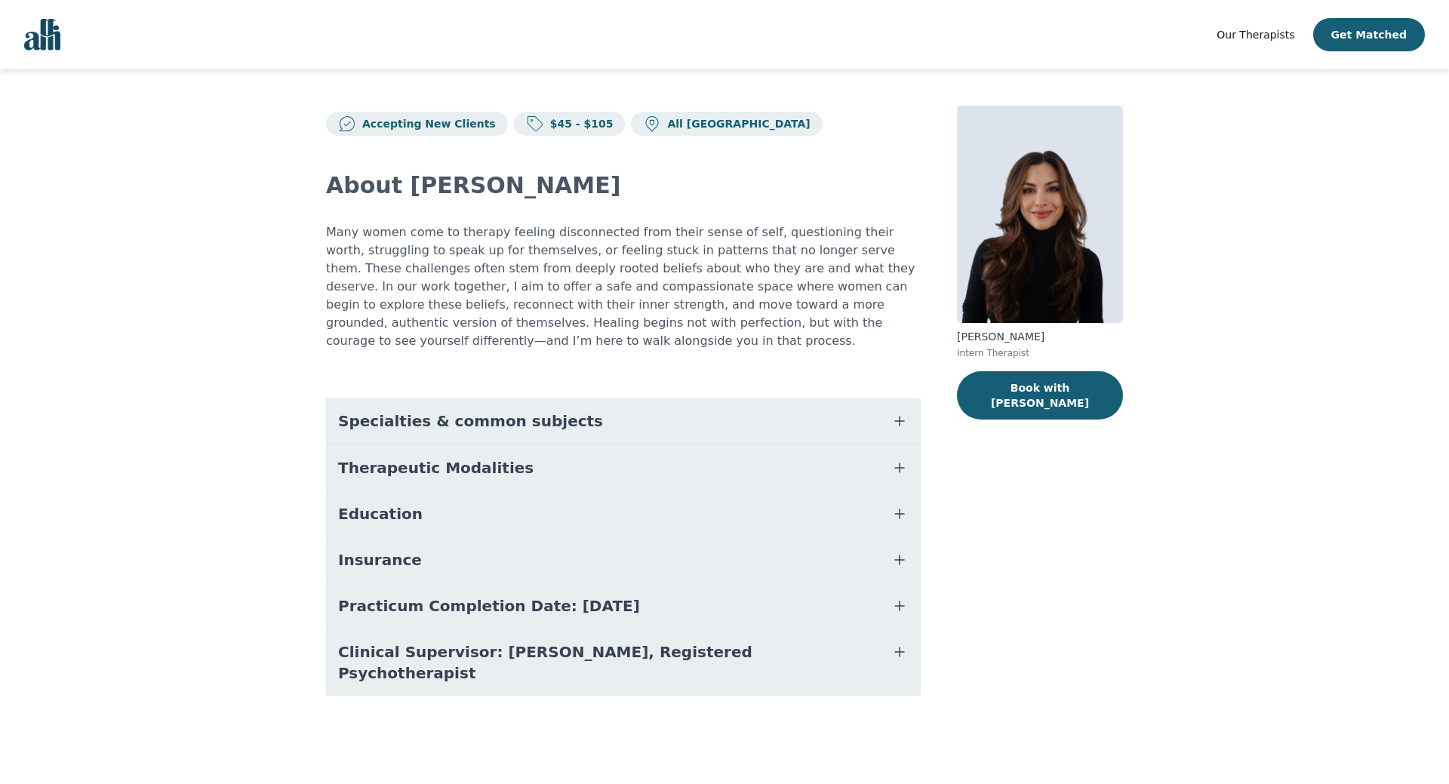
click at [540, 507] on button "Education" at bounding box center [623, 513] width 595 height 45
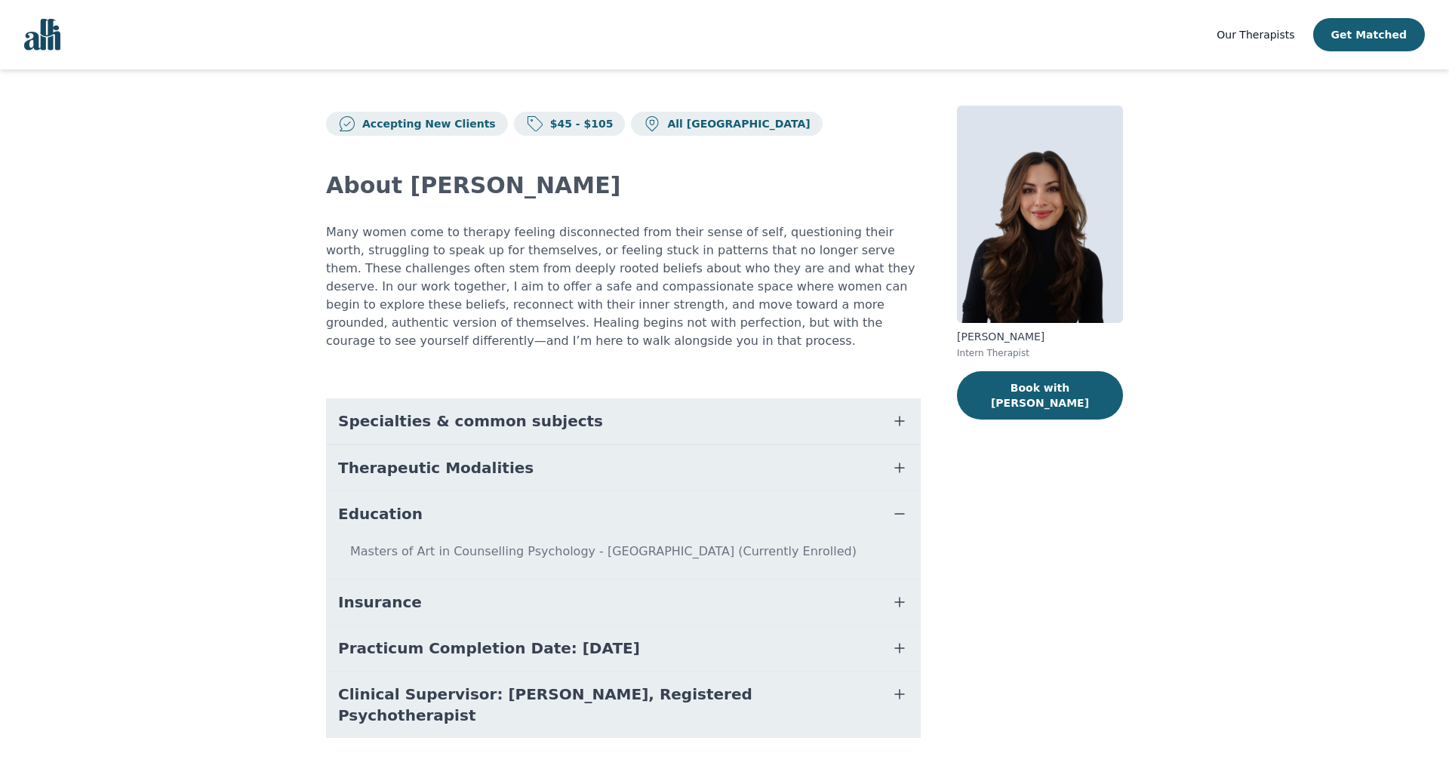
click at [543, 500] on button "Education" at bounding box center [623, 513] width 595 height 45
